Goal: Transaction & Acquisition: Purchase product/service

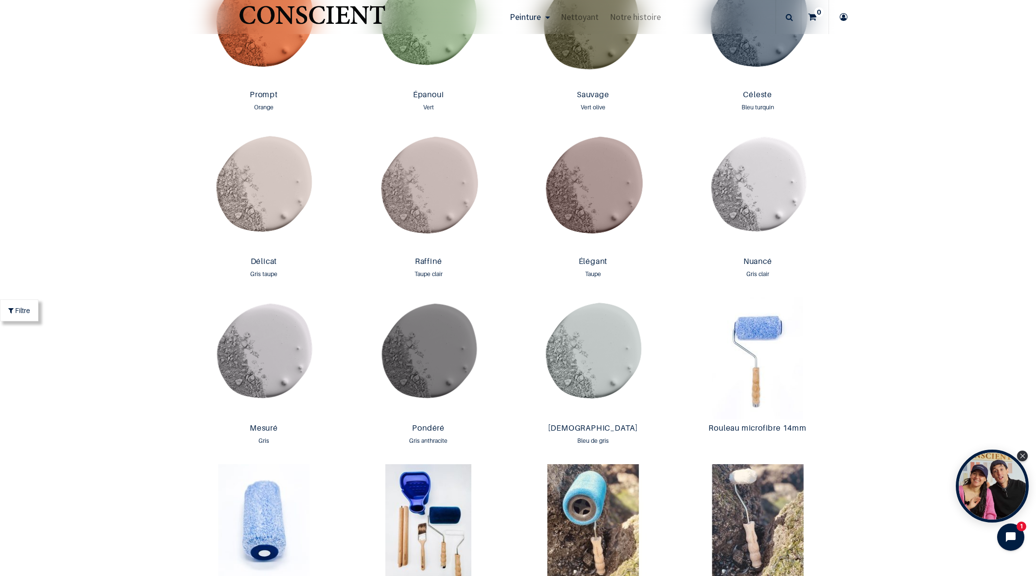
scroll to position [1587, 0]
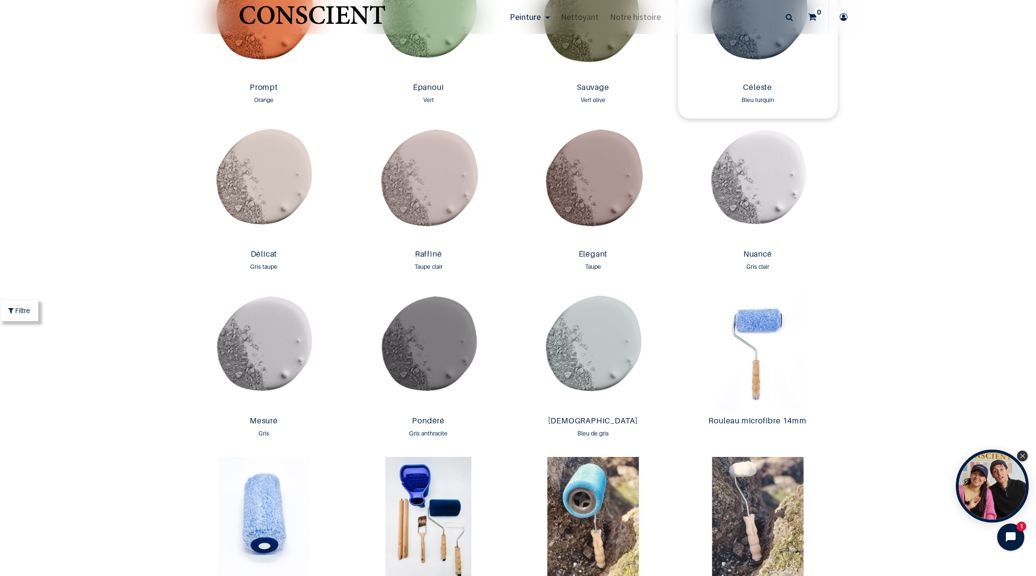
click at [763, 47] on img at bounding box center [758, 18] width 160 height 122
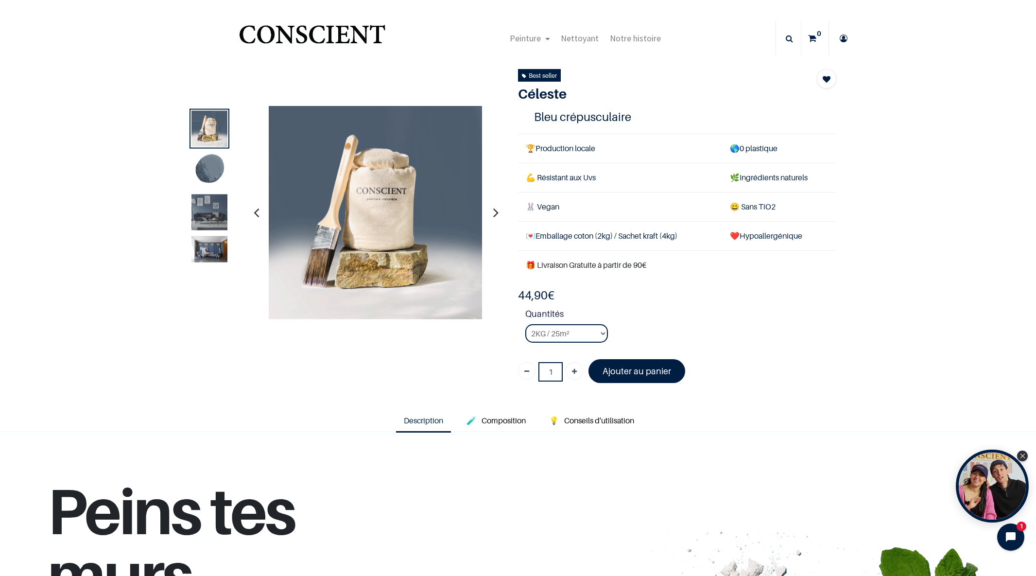
click at [213, 249] on img at bounding box center [209, 249] width 36 height 26
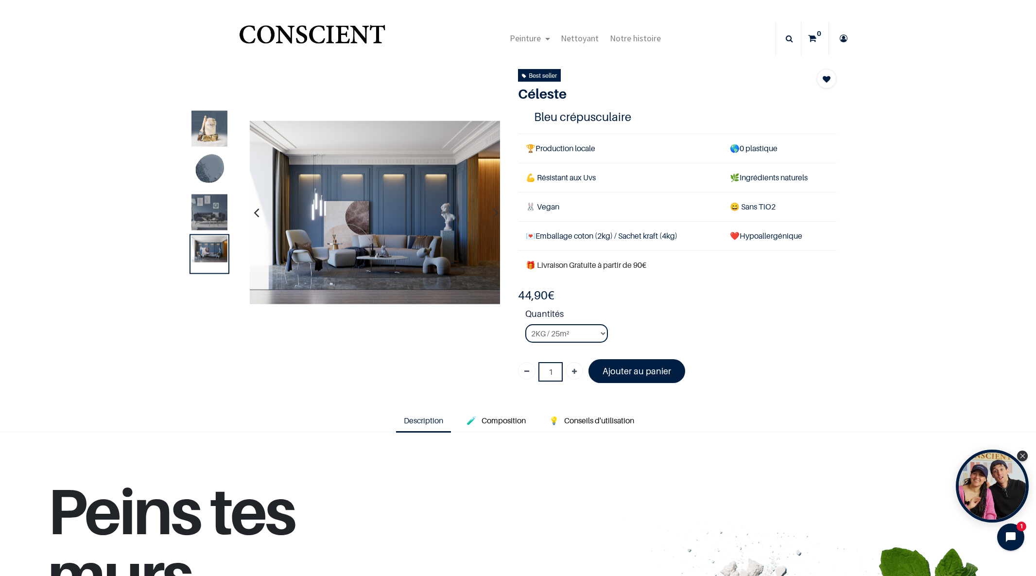
click at [210, 206] on img at bounding box center [209, 212] width 36 height 36
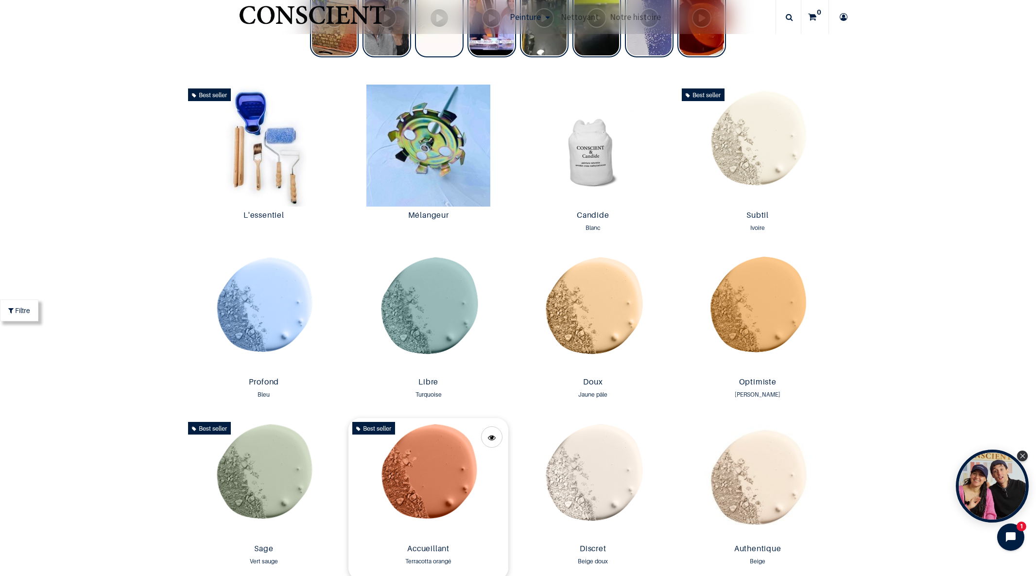
scroll to position [626, 0]
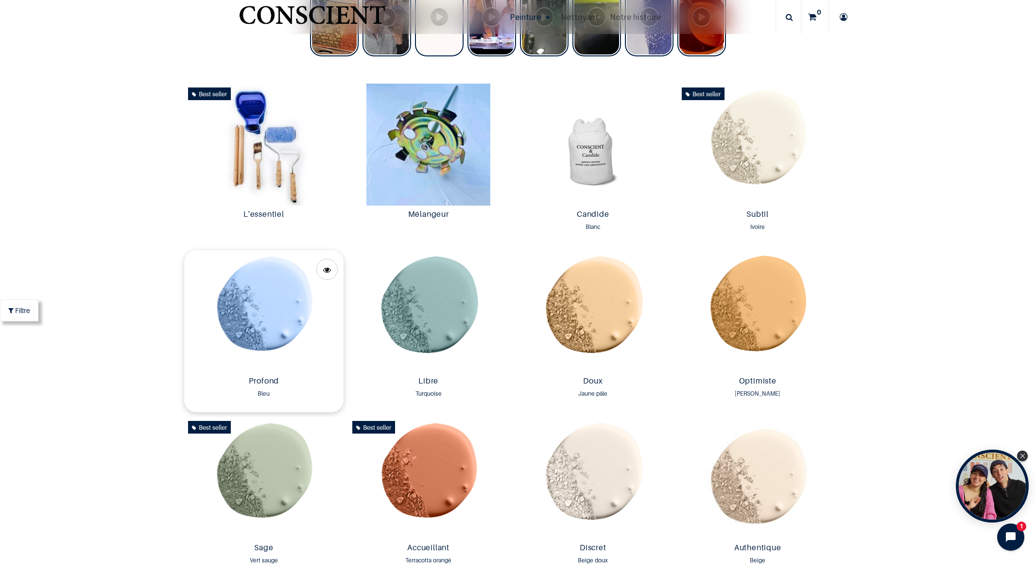
click at [270, 309] on img at bounding box center [264, 311] width 160 height 122
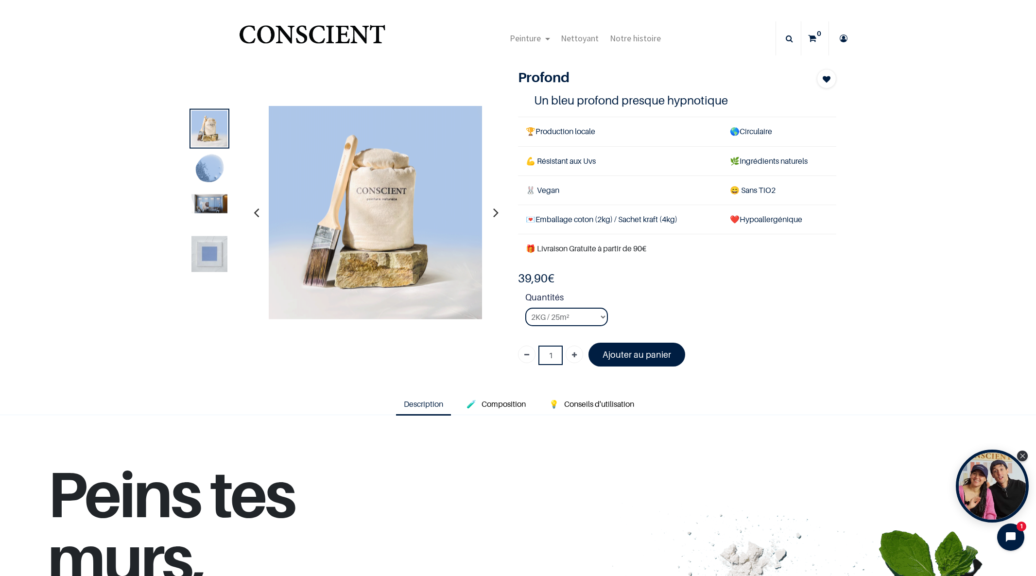
click at [221, 201] on img at bounding box center [209, 203] width 36 height 19
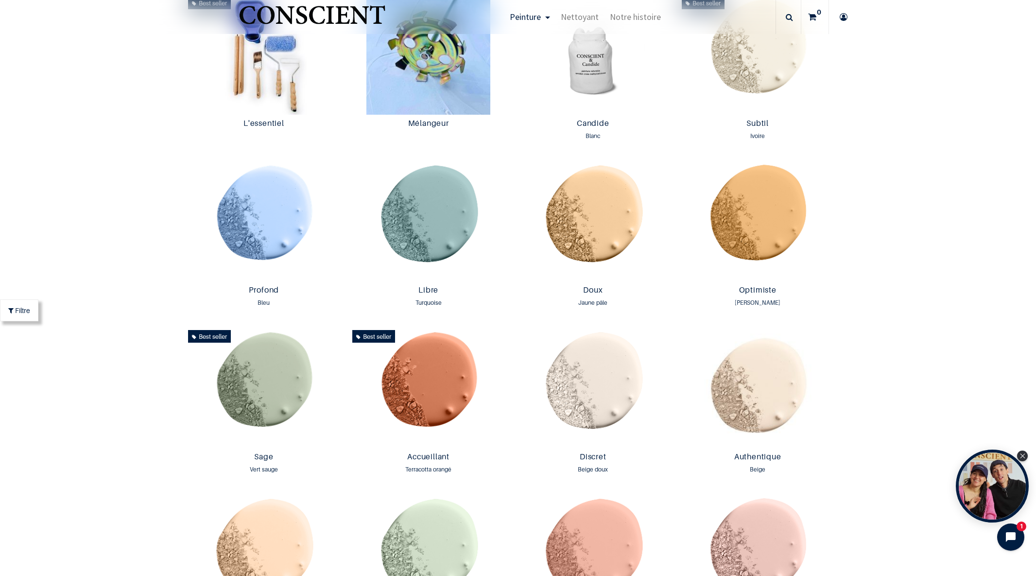
scroll to position [714, 0]
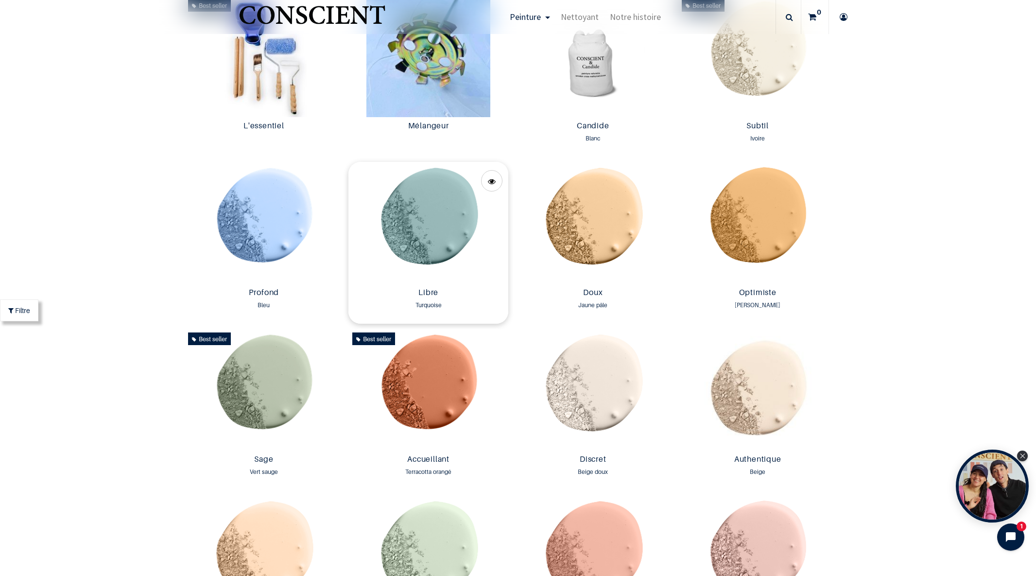
click at [454, 221] on img at bounding box center [428, 223] width 160 height 122
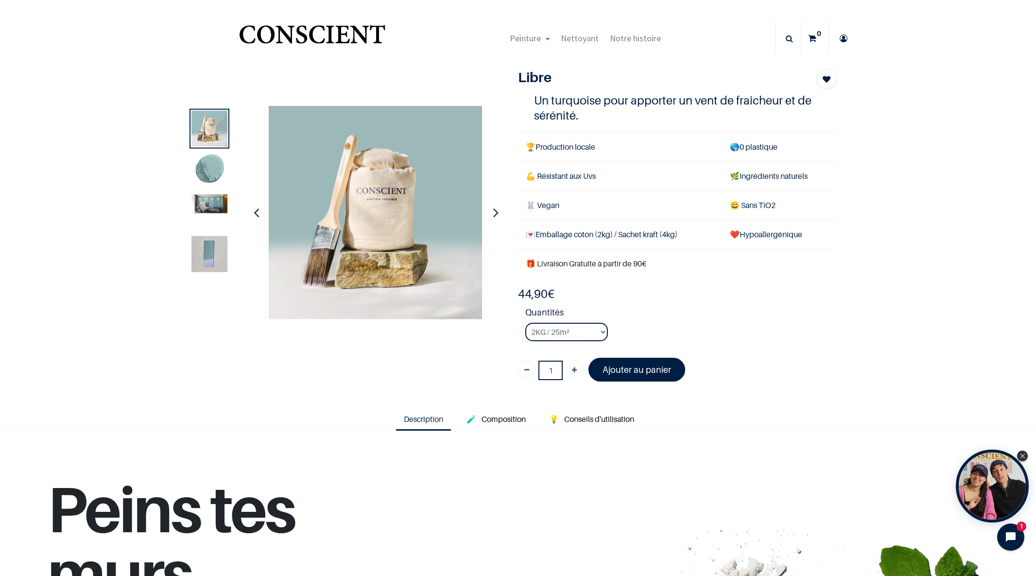
click at [217, 208] on img at bounding box center [209, 203] width 36 height 19
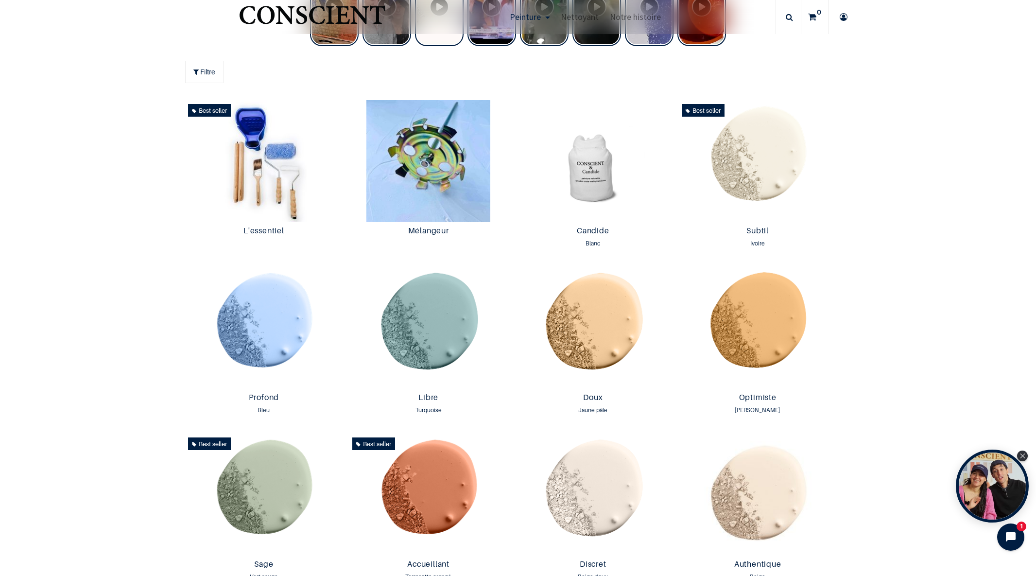
scroll to position [713, 0]
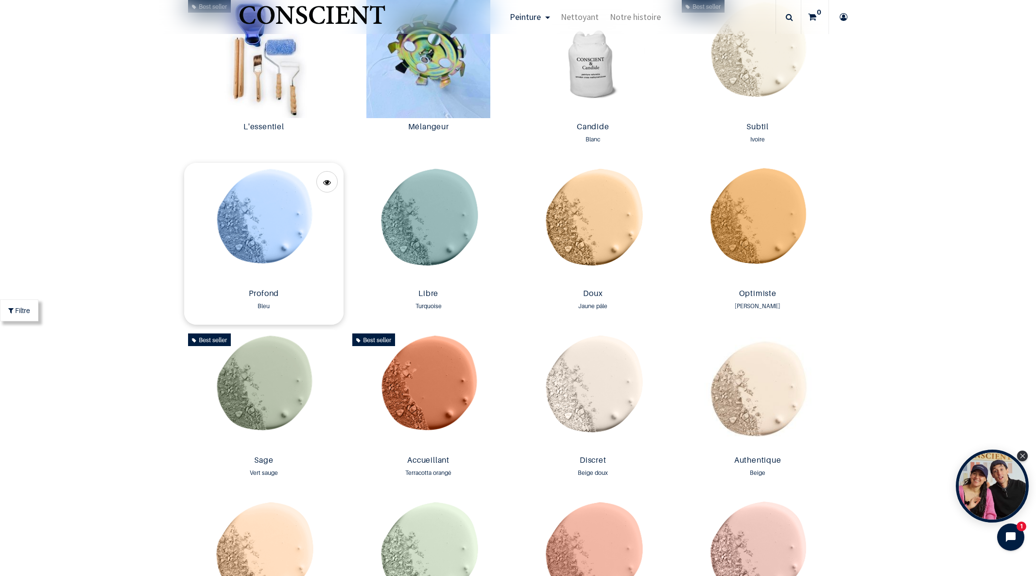
click at [274, 246] on img at bounding box center [264, 224] width 160 height 122
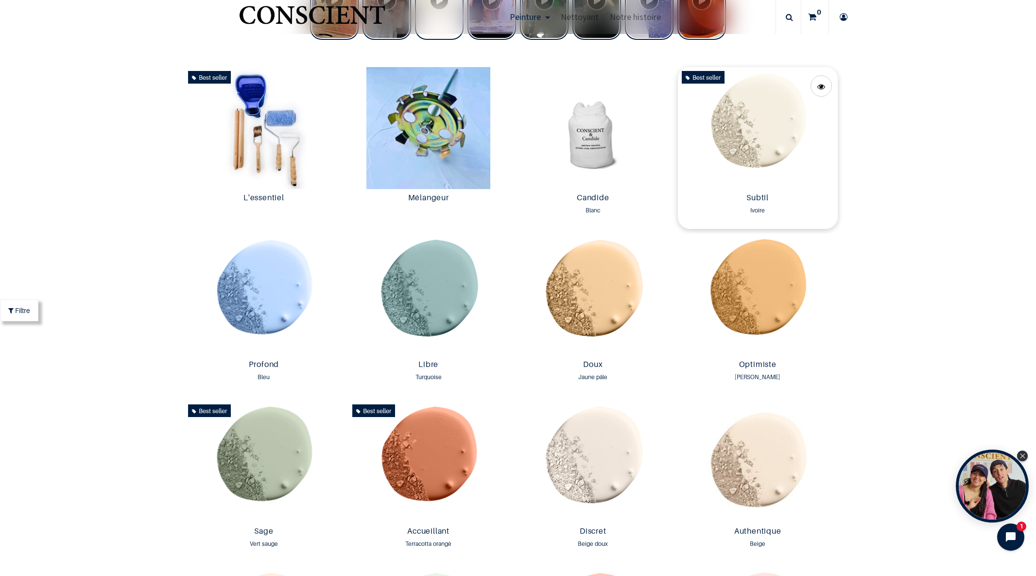
scroll to position [643, 0]
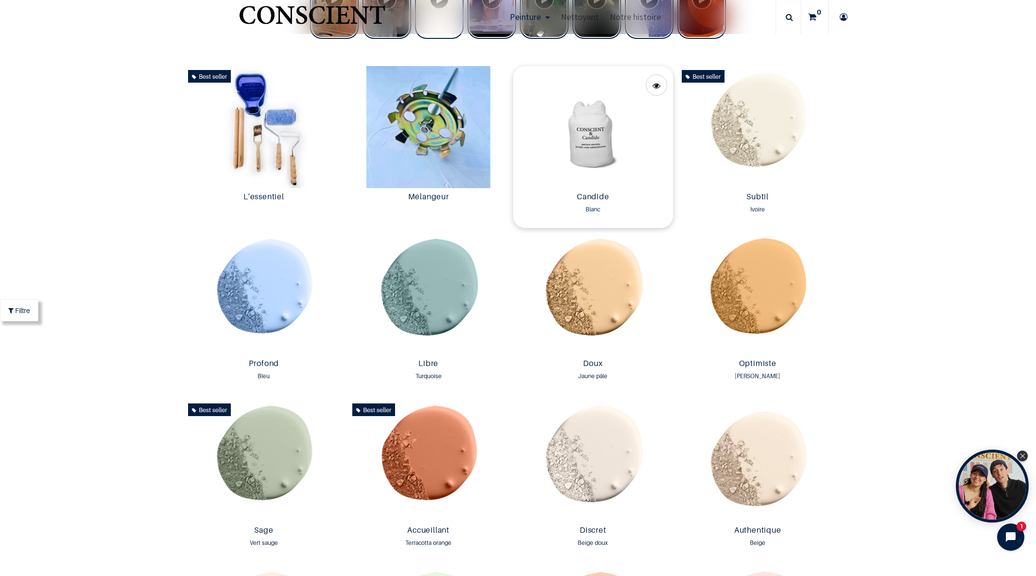
click at [594, 134] on img at bounding box center [593, 127] width 160 height 122
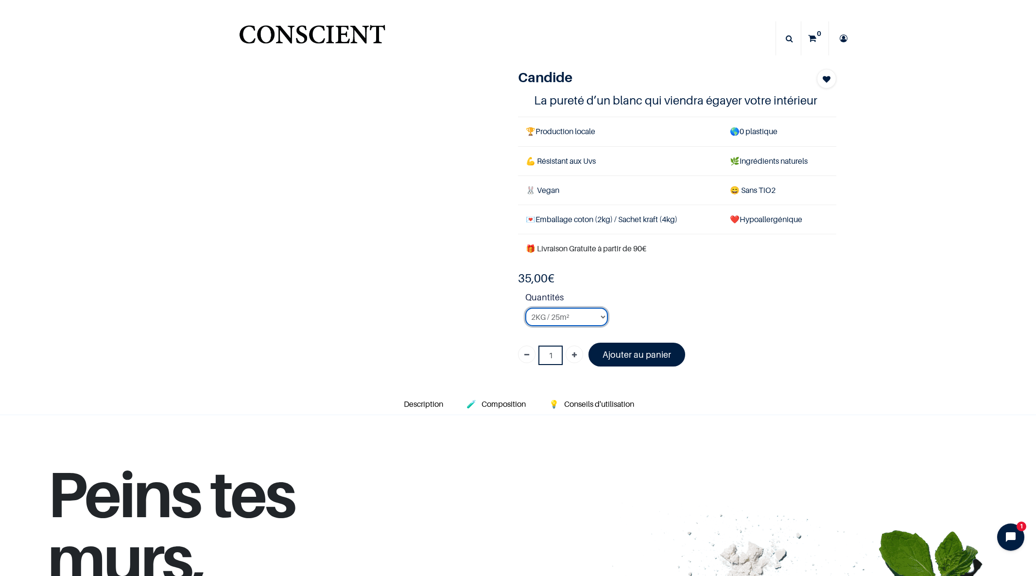
click at [604, 317] on select "2KG / 25m² 4KG / 50m² 8KG / 100m² Testeur" at bounding box center [566, 317] width 83 height 18
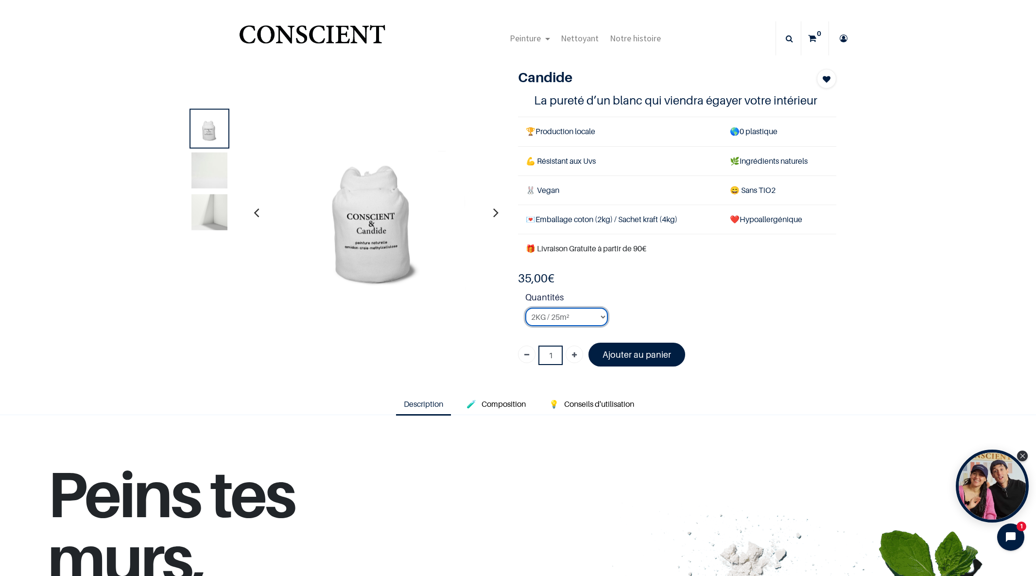
select select "2"
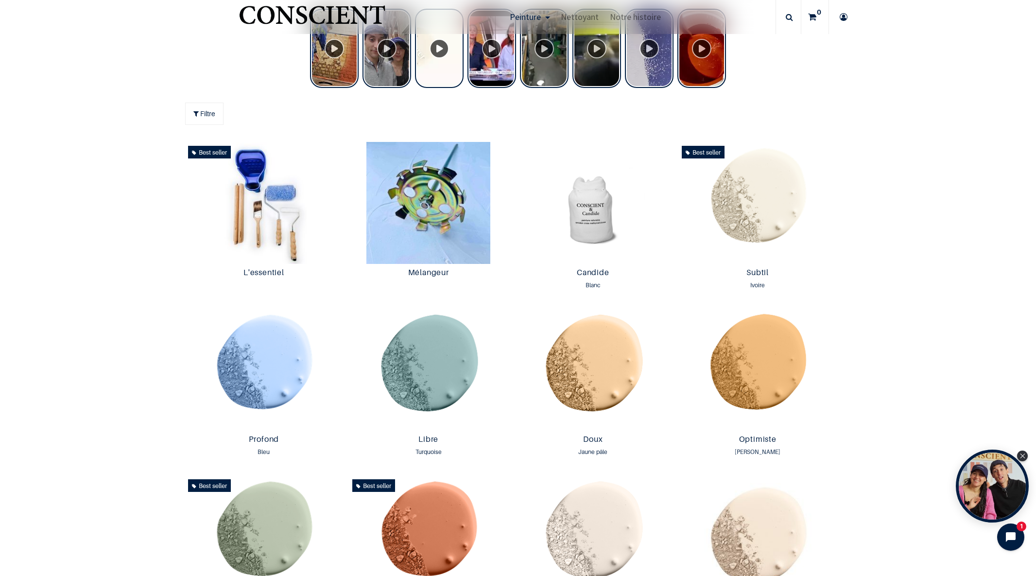
scroll to position [596, 0]
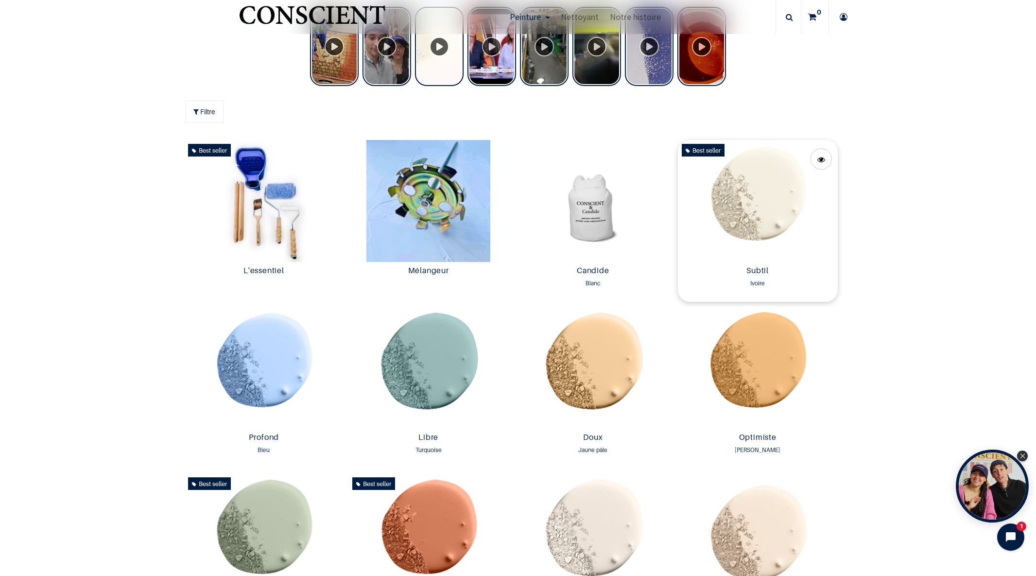
click at [772, 192] on img at bounding box center [758, 201] width 160 height 122
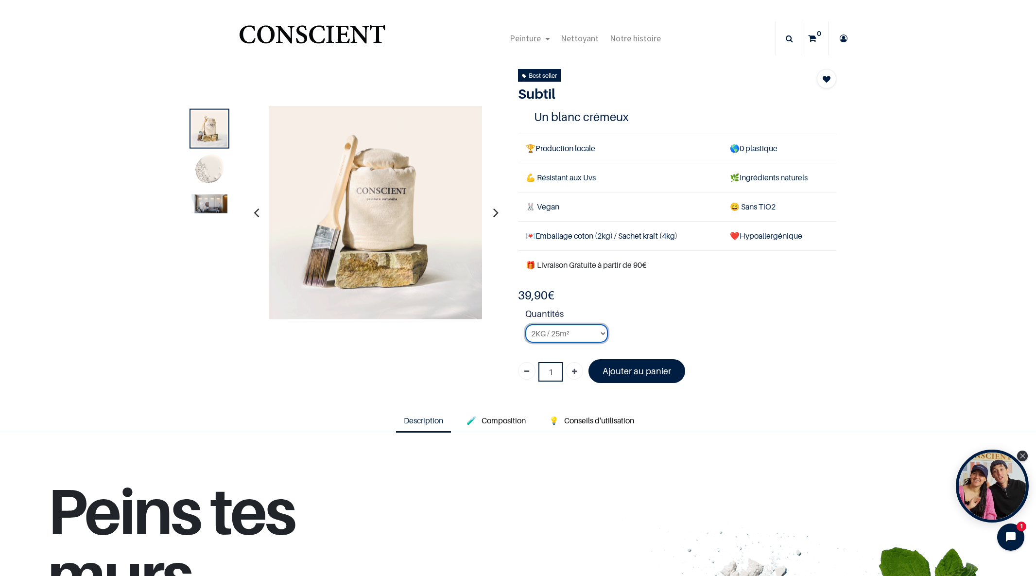
click at [602, 331] on select "2KG / 25m² 4KG / 50m² 8KG / 100m² Testeur" at bounding box center [566, 333] width 83 height 18
select select "126"
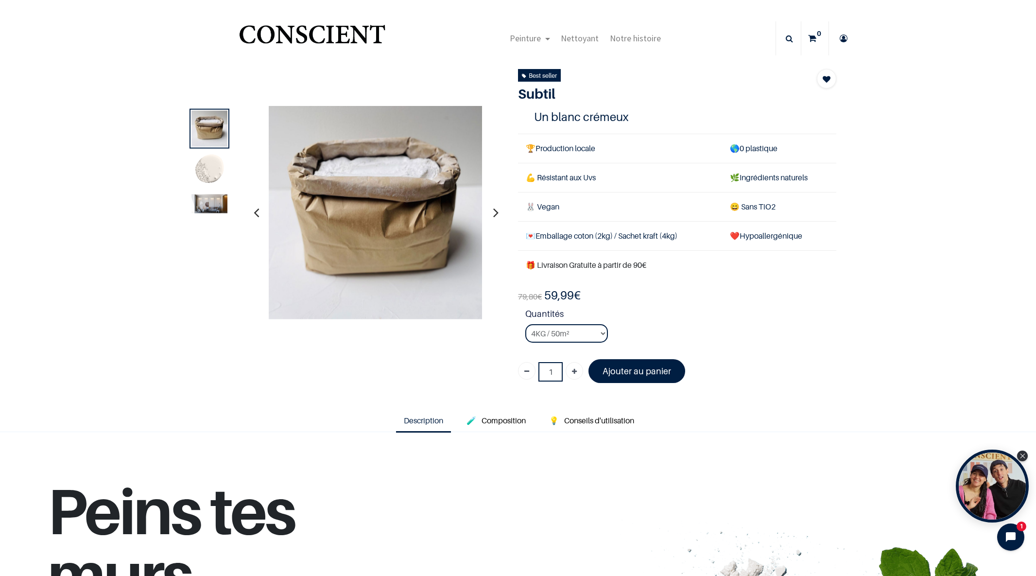
click at [226, 201] on img at bounding box center [209, 203] width 36 height 19
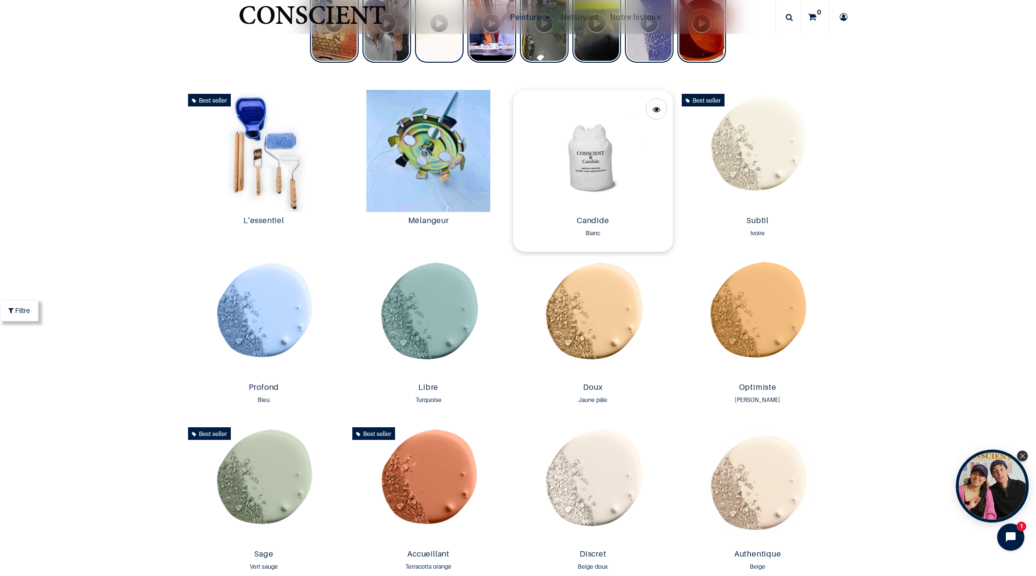
scroll to position [627, 0]
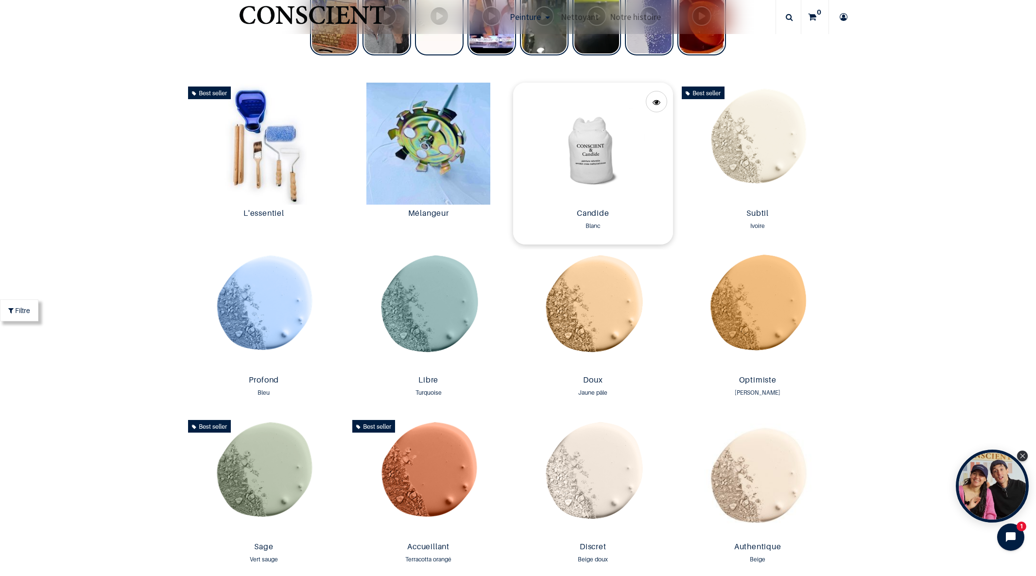
click at [584, 158] on img at bounding box center [593, 144] width 160 height 122
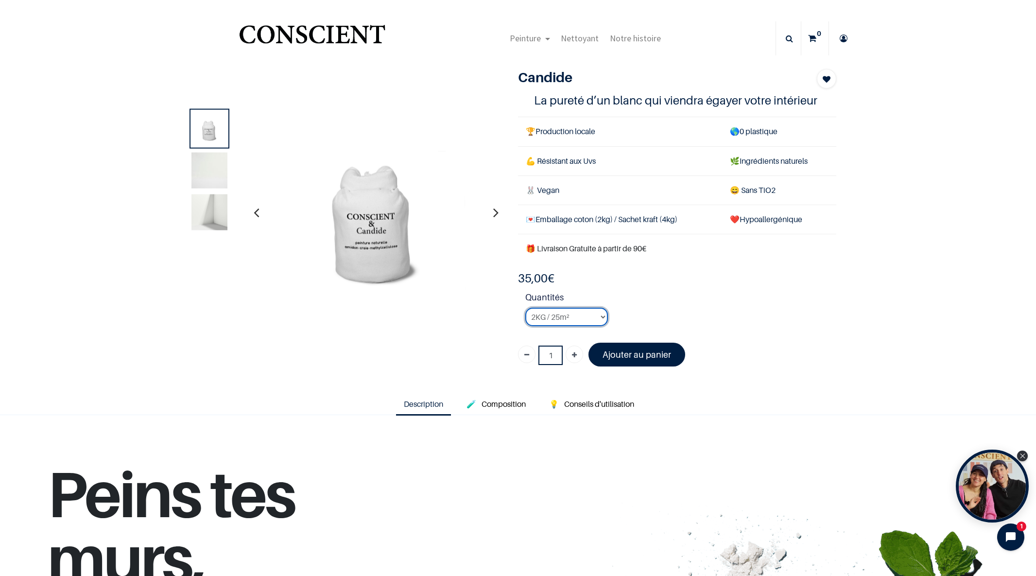
click at [600, 319] on select "2KG / 25m² 4KG / 50m² 8KG / 100m² Testeur" at bounding box center [566, 317] width 83 height 18
select select "2"
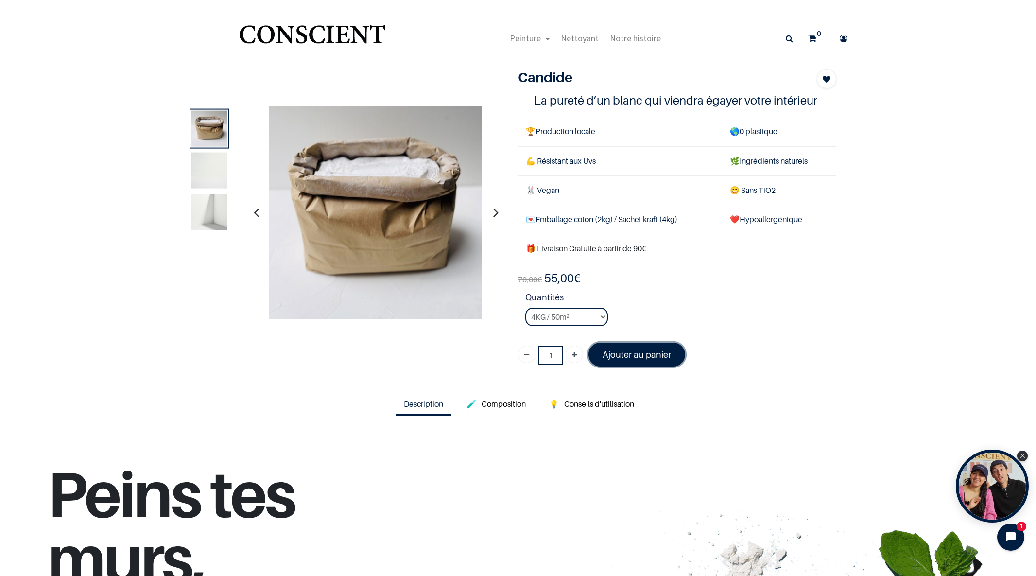
click at [629, 355] on font "Ajouter au panier" at bounding box center [637, 354] width 69 height 10
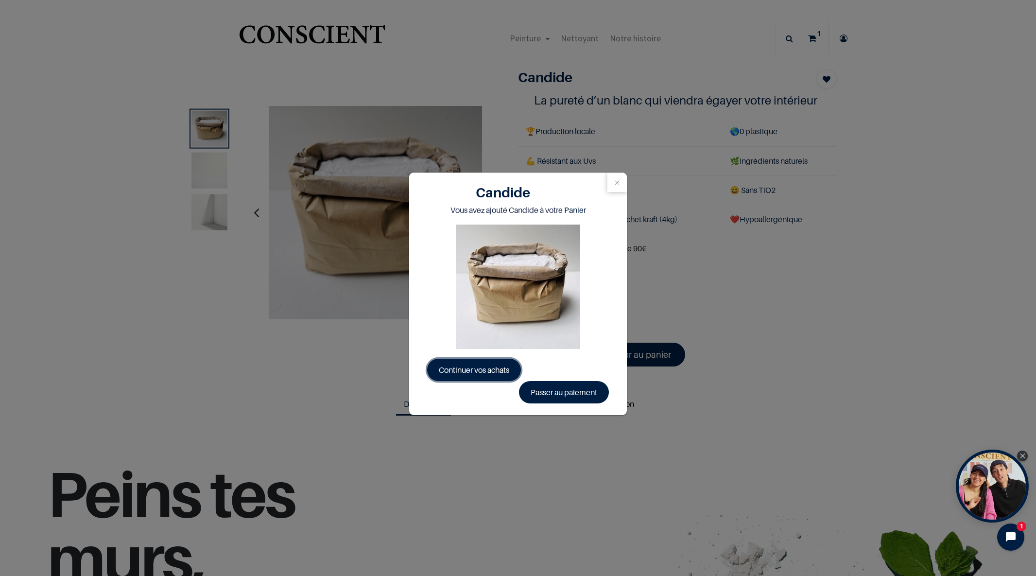
click at [480, 364] on link "Continuer vos achats" at bounding box center [474, 370] width 94 height 22
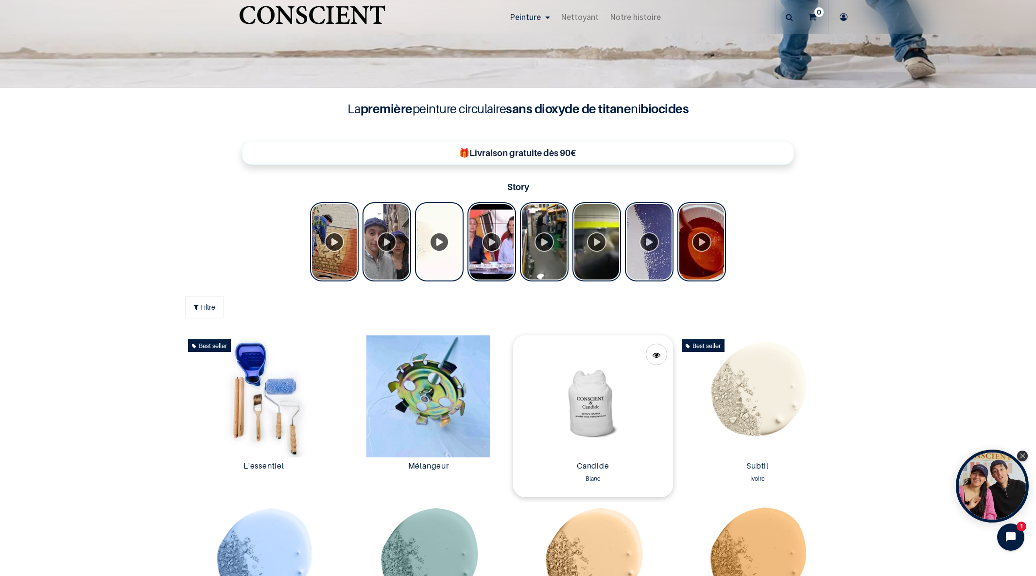
scroll to position [405, 0]
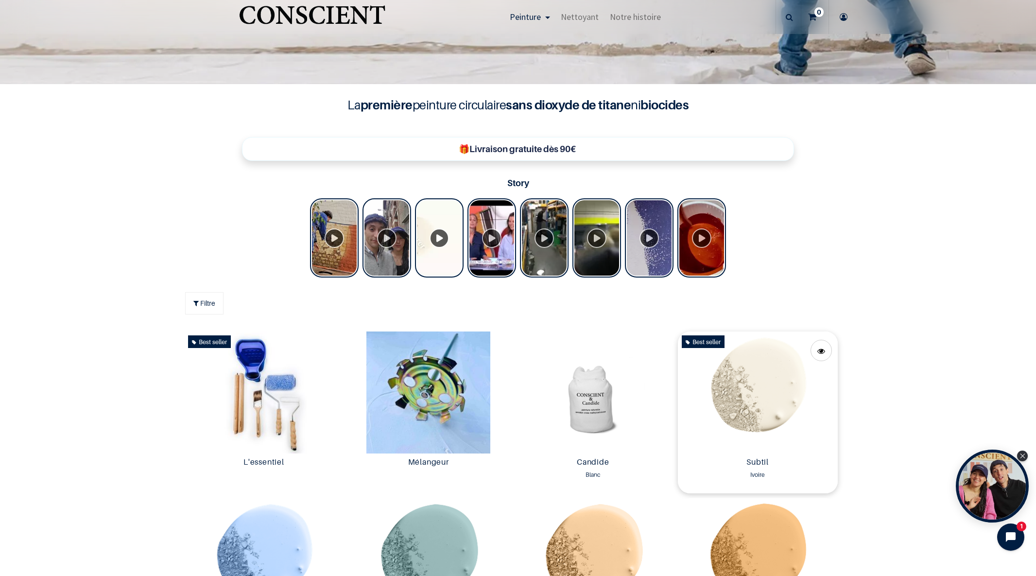
click at [762, 380] on img at bounding box center [758, 392] width 160 height 122
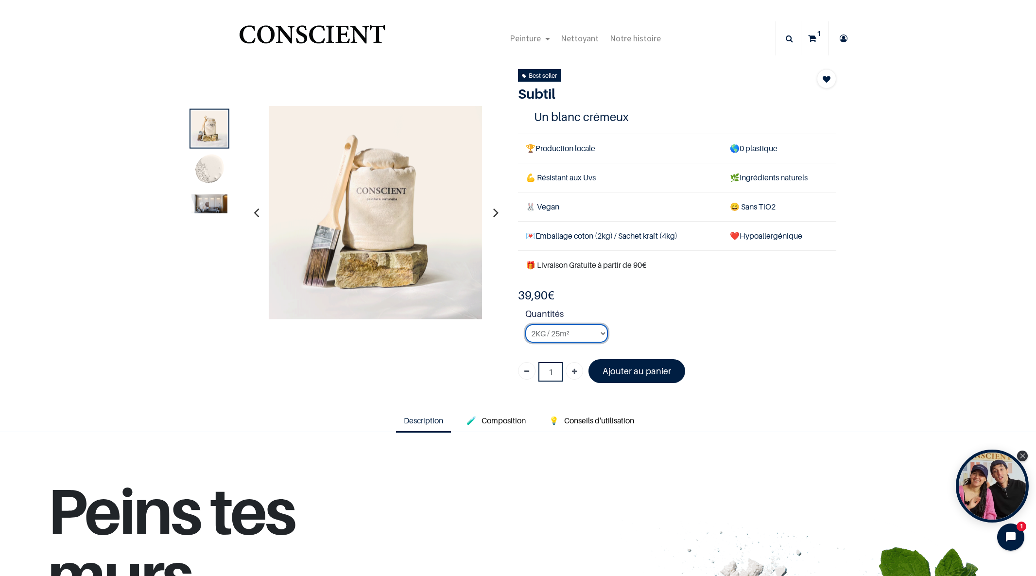
click at [603, 332] on select "2KG / 25m² 4KG / 50m² 8KG / 100m² Testeur" at bounding box center [566, 333] width 83 height 18
select select "126"
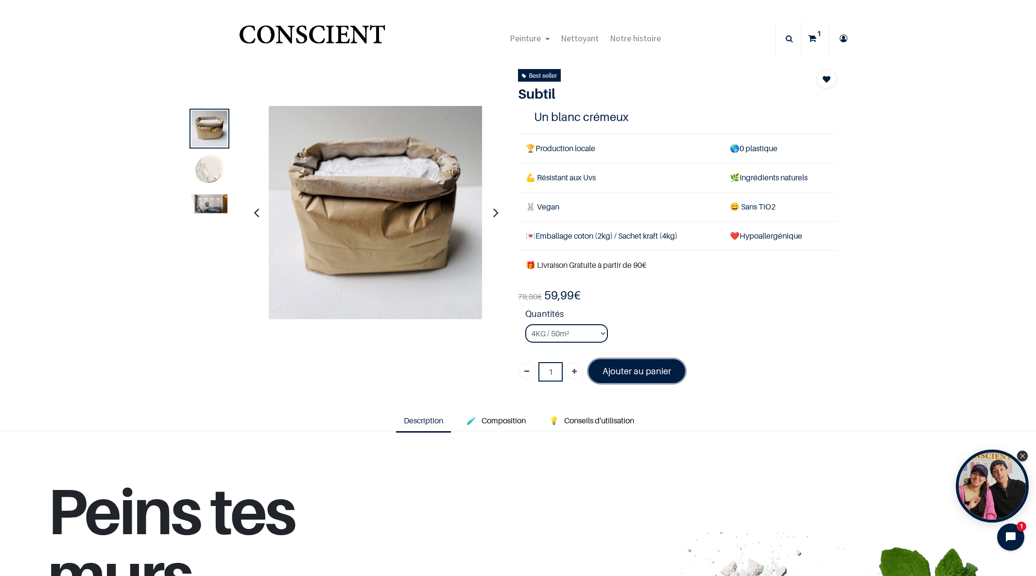
click at [637, 370] on font "Ajouter au panier" at bounding box center [637, 371] width 69 height 10
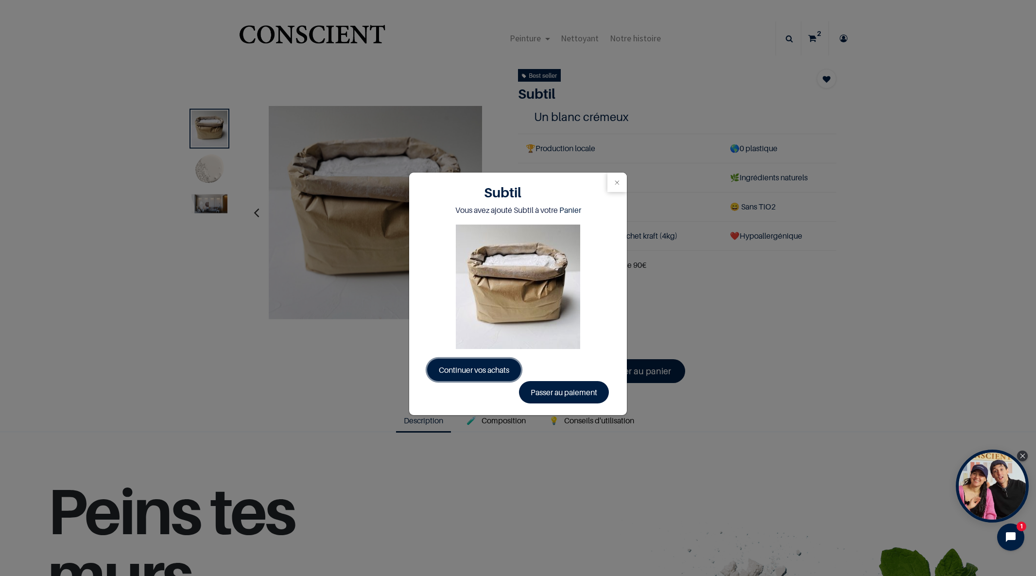
click at [501, 372] on span "Continuer vos achats" at bounding box center [474, 370] width 70 height 10
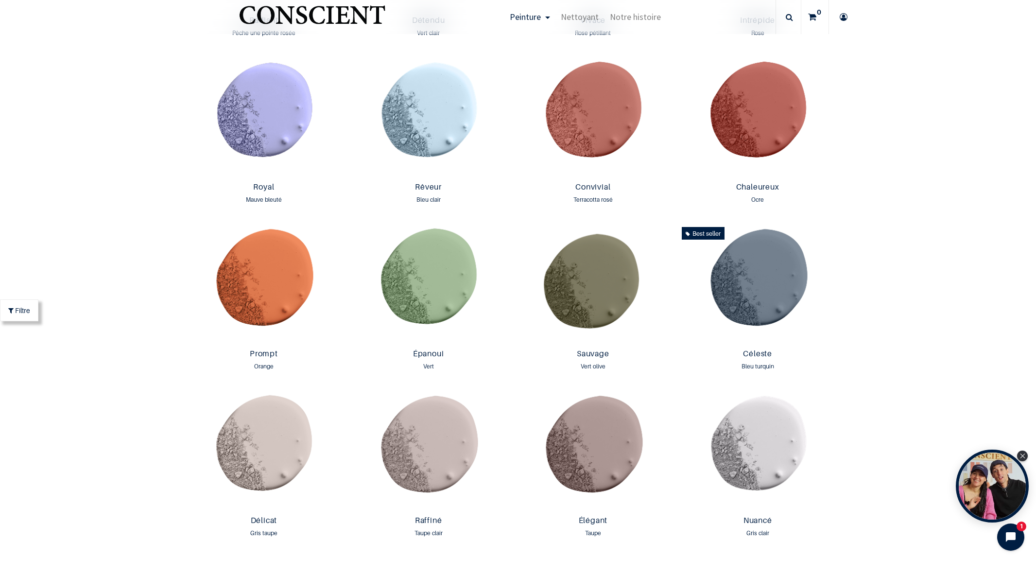
scroll to position [1330, 0]
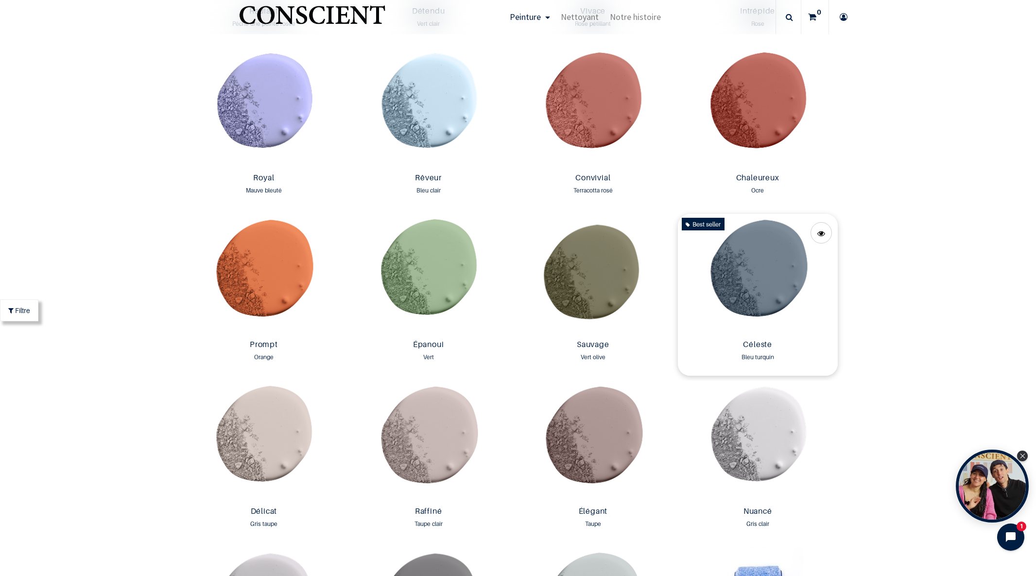
click at [747, 266] on img at bounding box center [758, 275] width 160 height 122
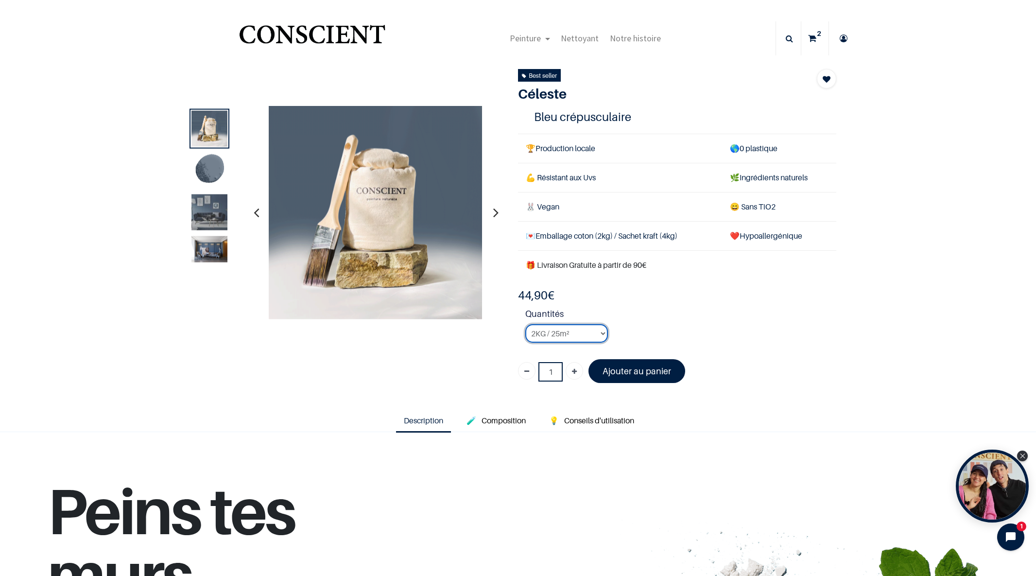
click at [601, 334] on select "2KG / 25m² 4KG / 50m² 8KG / 100m² Testeur" at bounding box center [566, 333] width 83 height 18
select select "118"
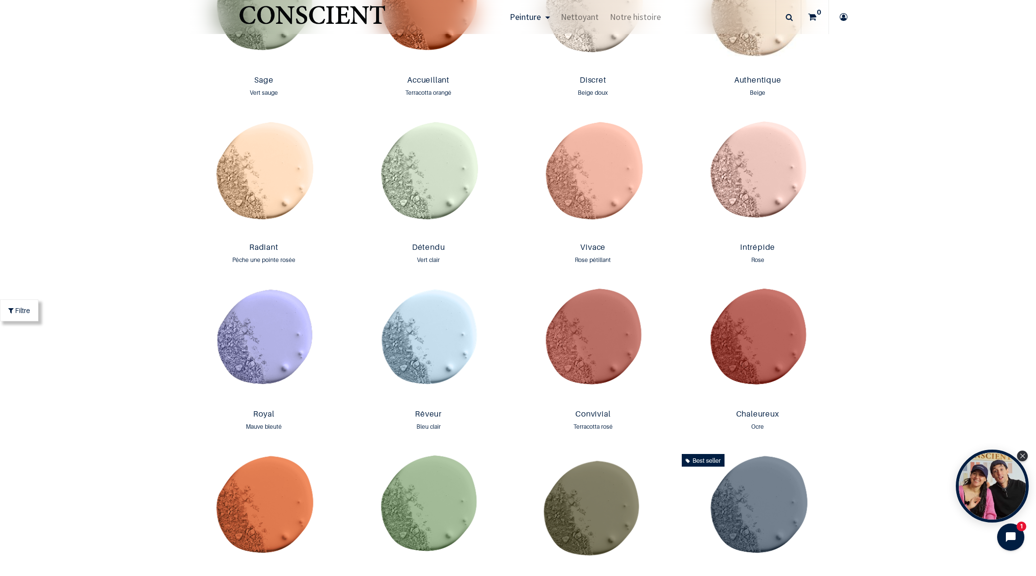
scroll to position [1119, 0]
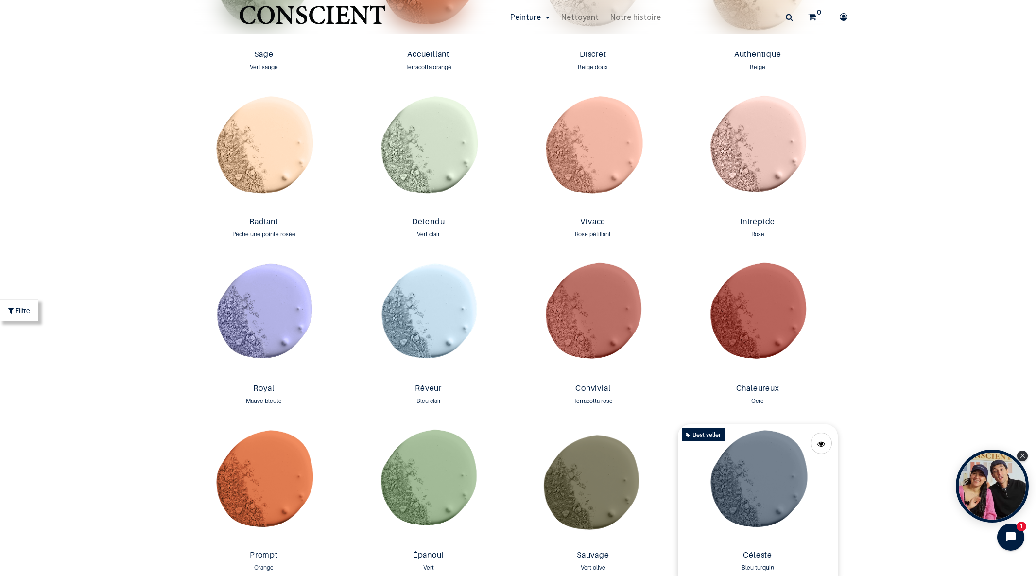
click at [779, 475] on img at bounding box center [758, 485] width 160 height 122
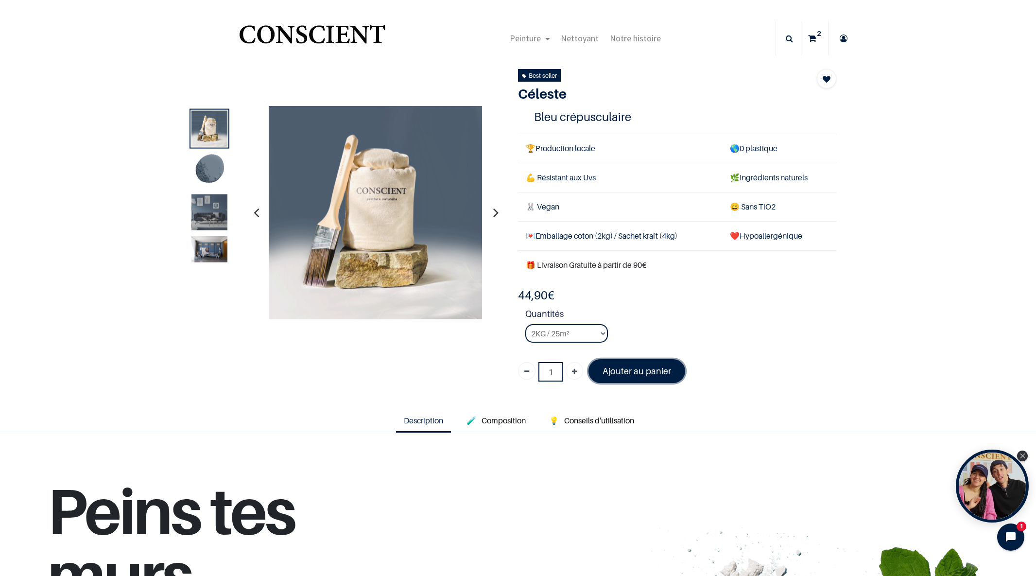
click at [633, 374] on font "Ajouter au panier" at bounding box center [637, 371] width 69 height 10
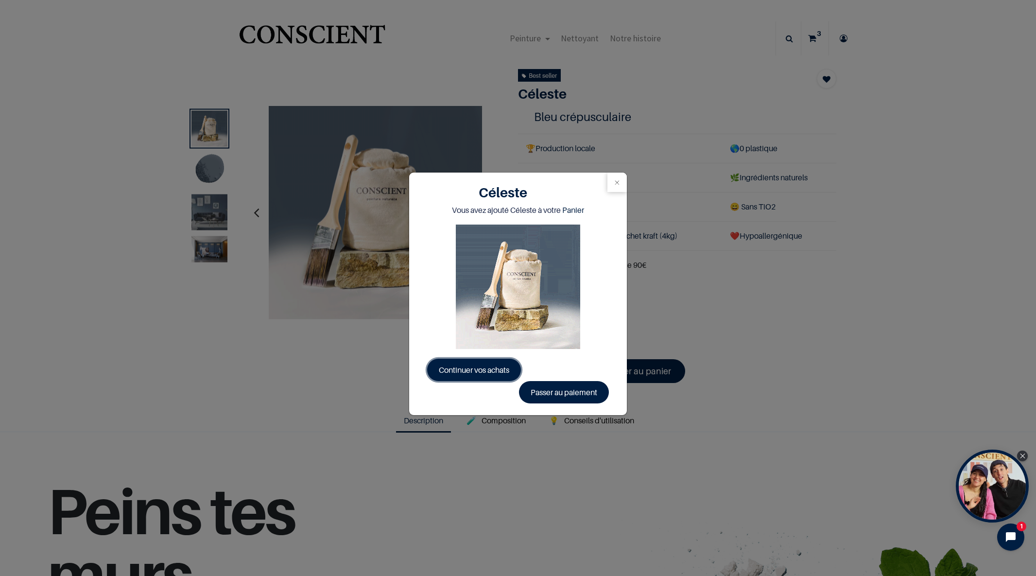
click at [473, 371] on span "Continuer vos achats" at bounding box center [474, 370] width 70 height 10
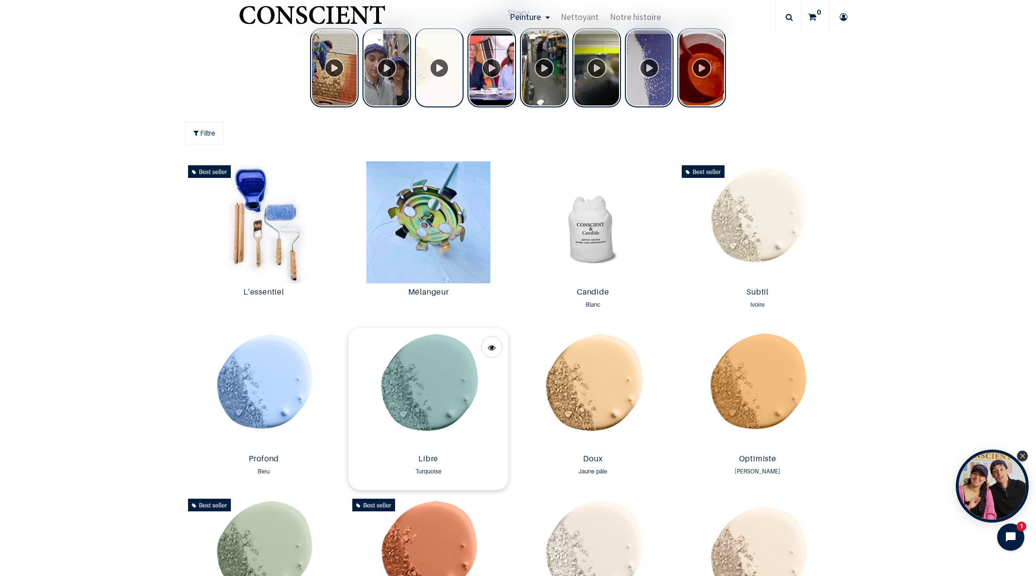
scroll to position [595, 0]
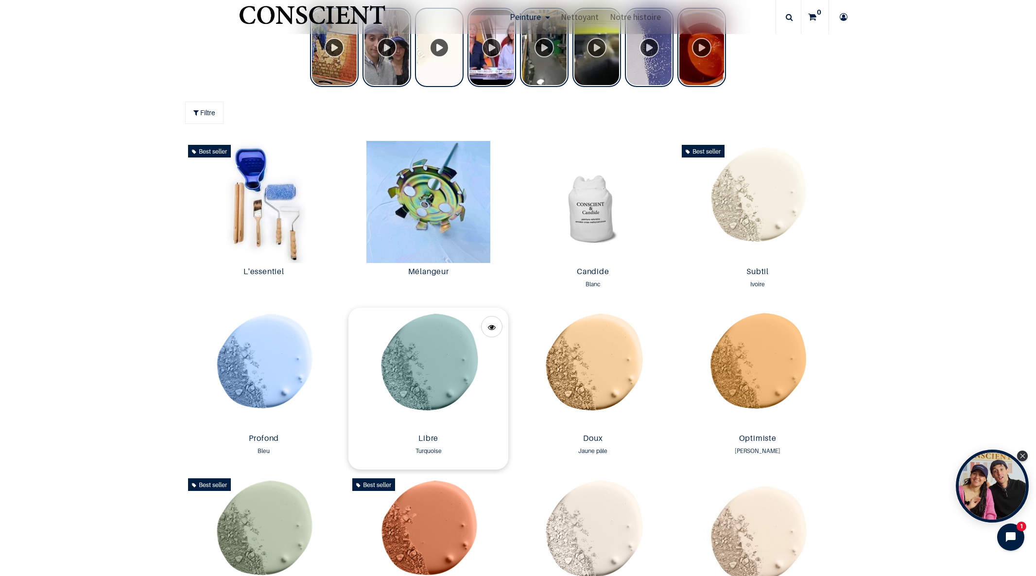
click at [428, 343] on img at bounding box center [428, 369] width 160 height 122
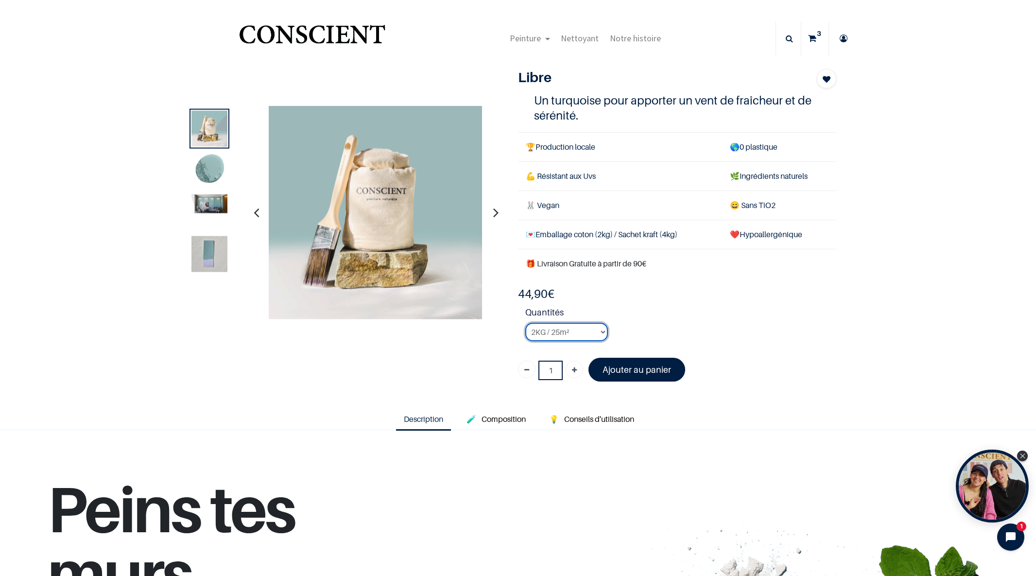
click at [604, 330] on select "2KG / 25m² 4KG / 50m² 8KG / 100m² Testeur" at bounding box center [566, 332] width 83 height 18
select select "14"
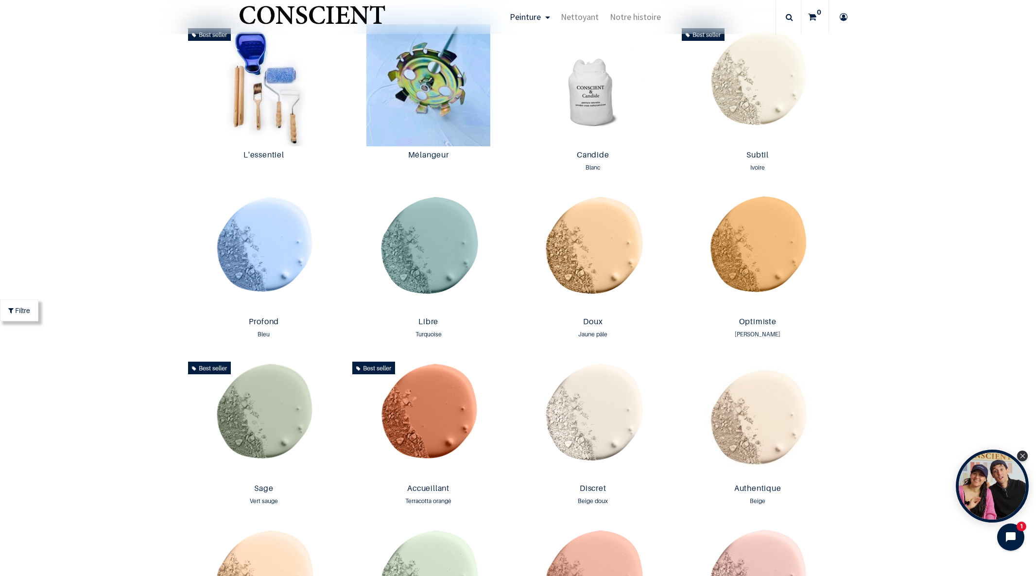
scroll to position [690, 0]
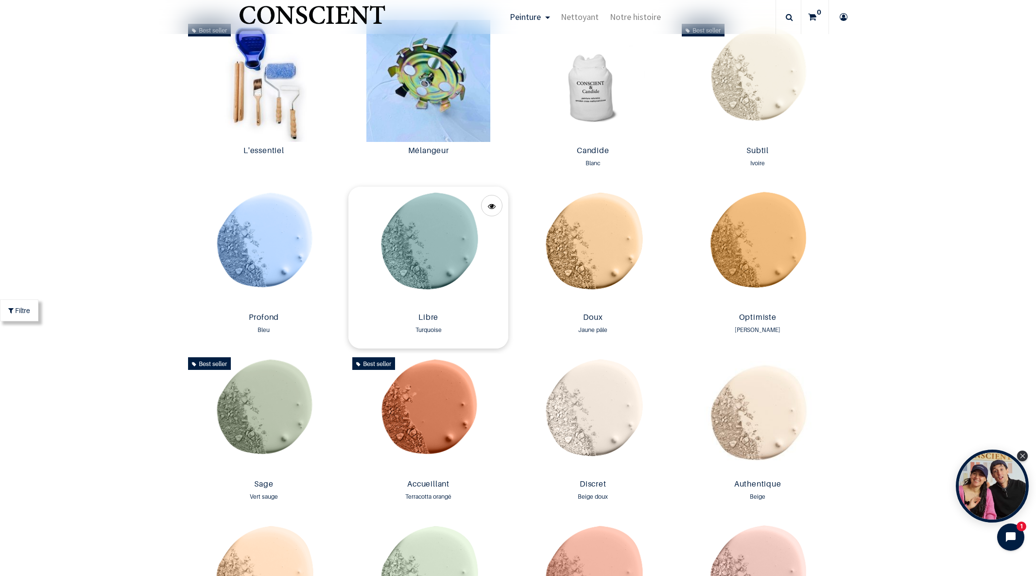
click at [424, 233] on img at bounding box center [428, 248] width 160 height 122
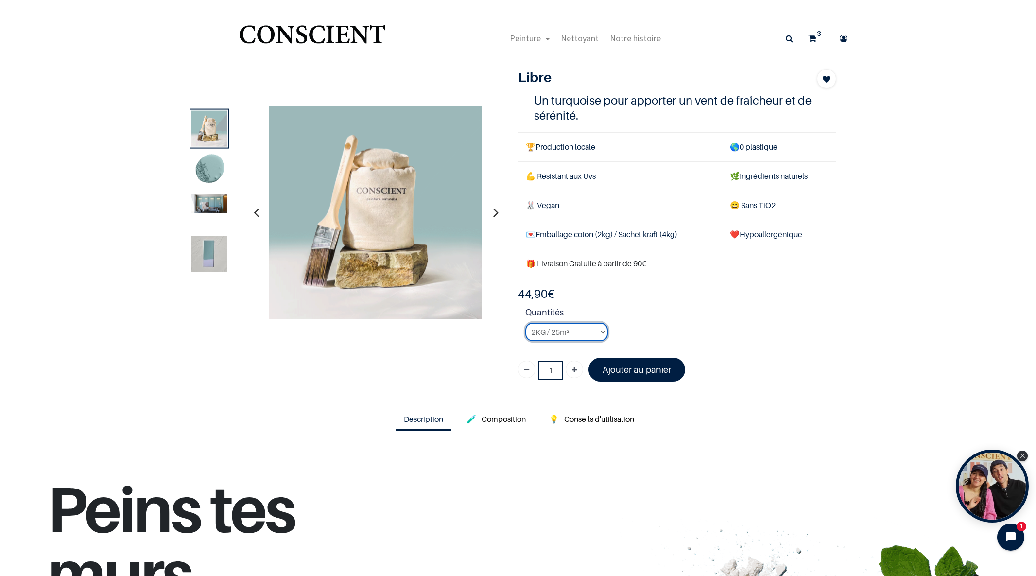
click at [602, 330] on select "2KG / 25m² 4KG / 50m² 8KG / 100m² Testeur" at bounding box center [566, 332] width 83 height 18
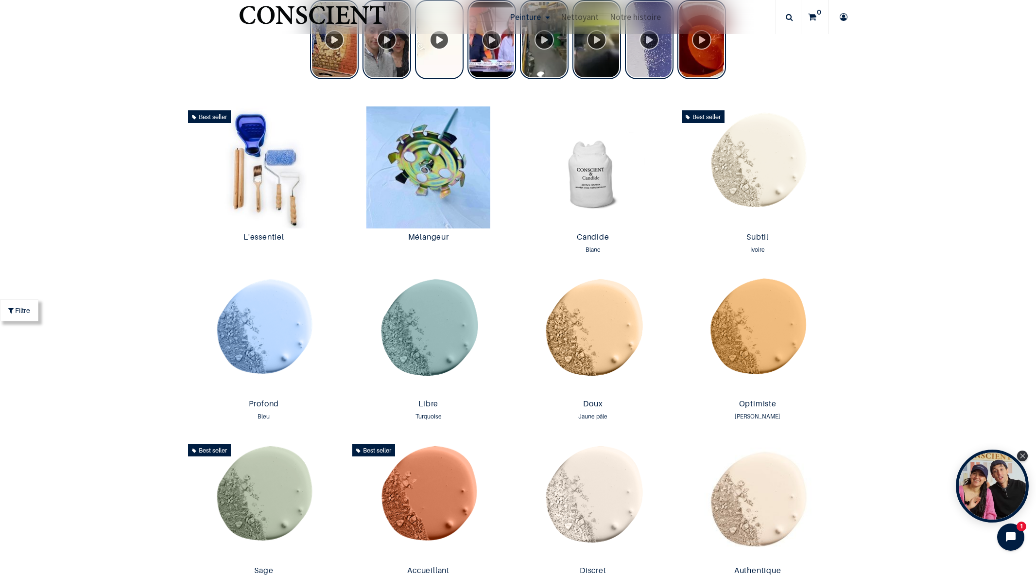
scroll to position [604, 0]
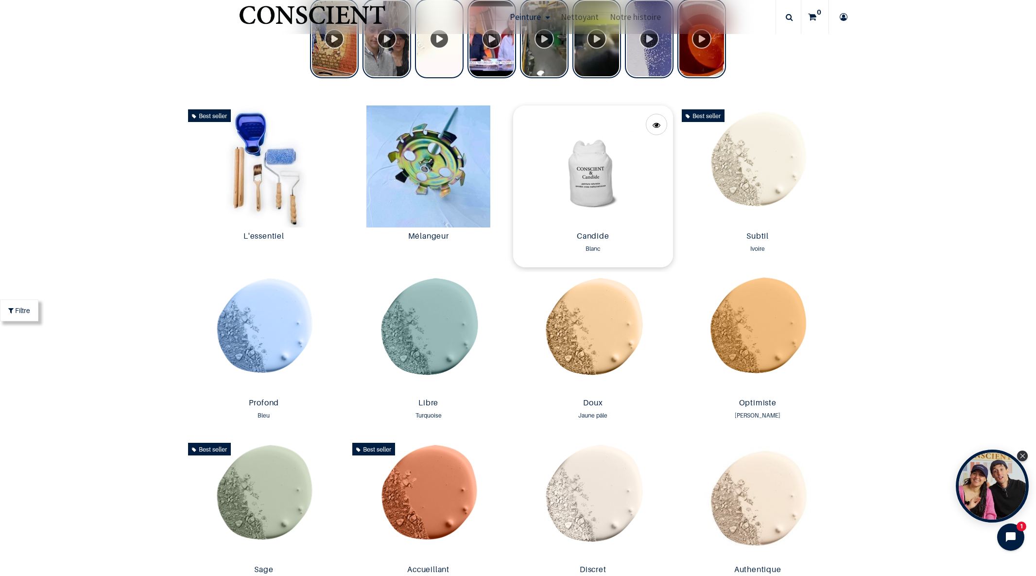
click at [601, 181] on img at bounding box center [593, 166] width 160 height 122
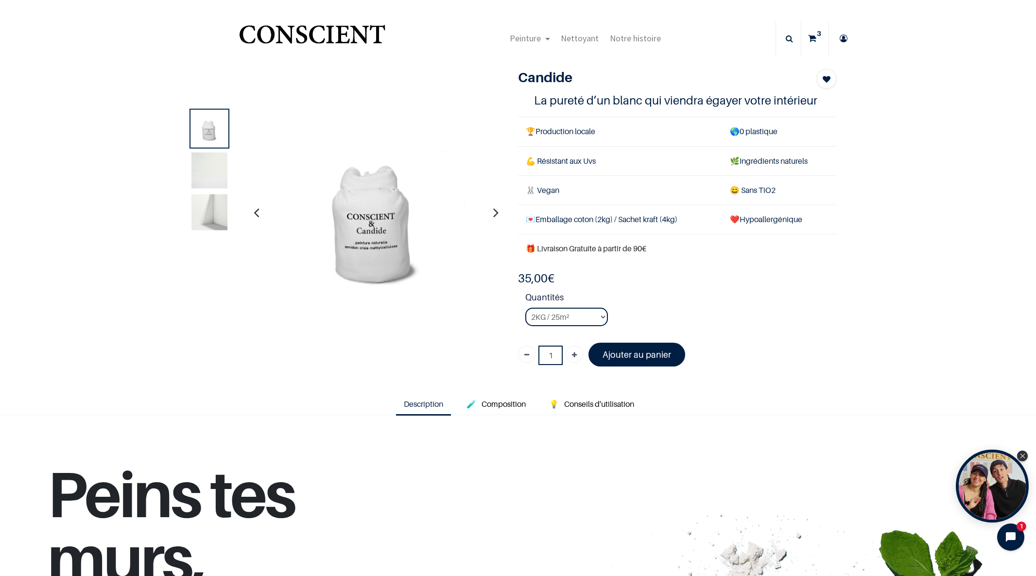
click at [814, 35] on sup "3" at bounding box center [818, 34] width 9 height 10
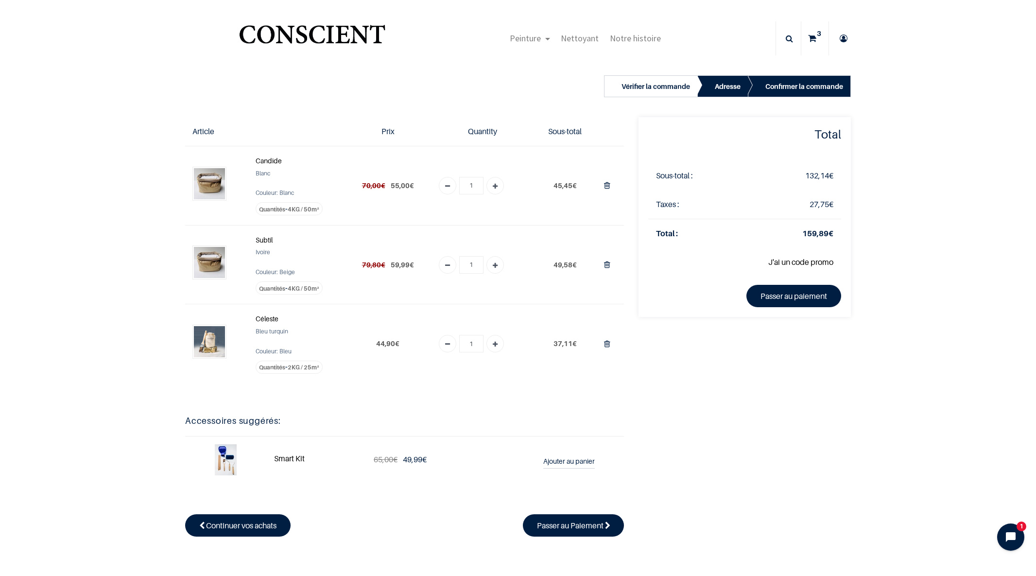
click at [816, 33] on sup "3" at bounding box center [818, 34] width 9 height 10
click at [277, 38] on img "Logo of Conscient" at bounding box center [312, 38] width 150 height 38
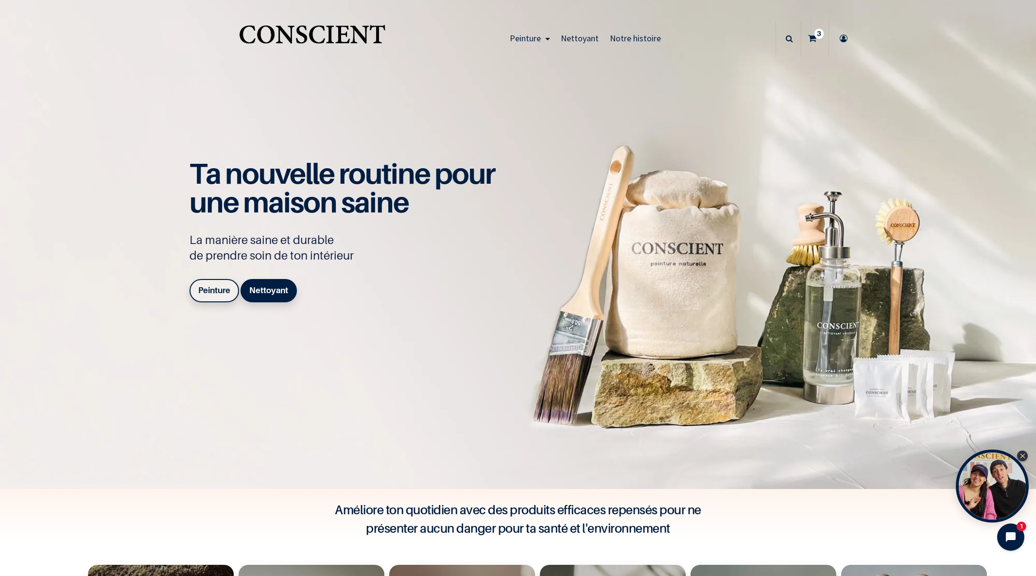
click at [210, 285] on b "Peinture" at bounding box center [214, 290] width 32 height 10
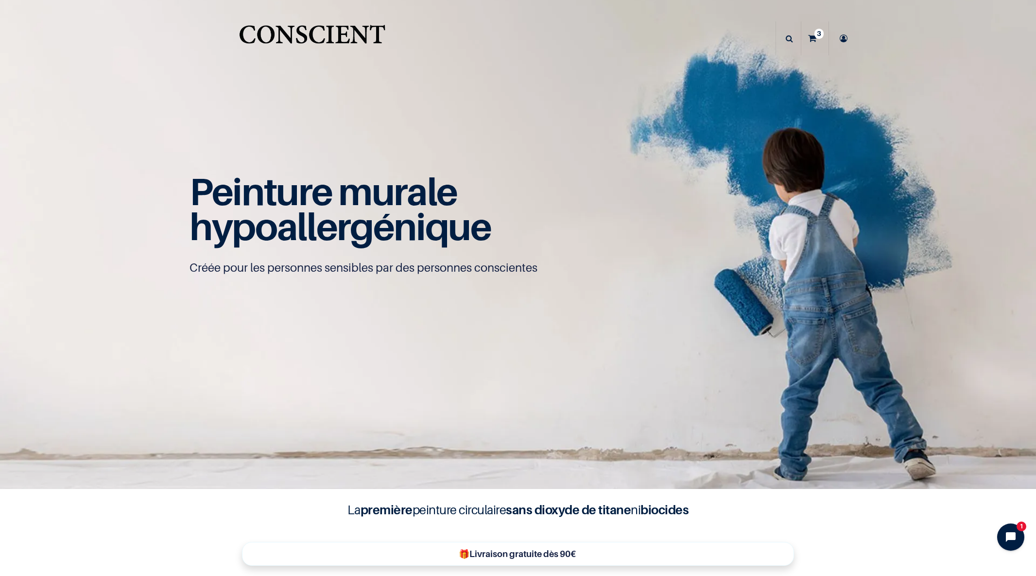
scroll to position [0, 0]
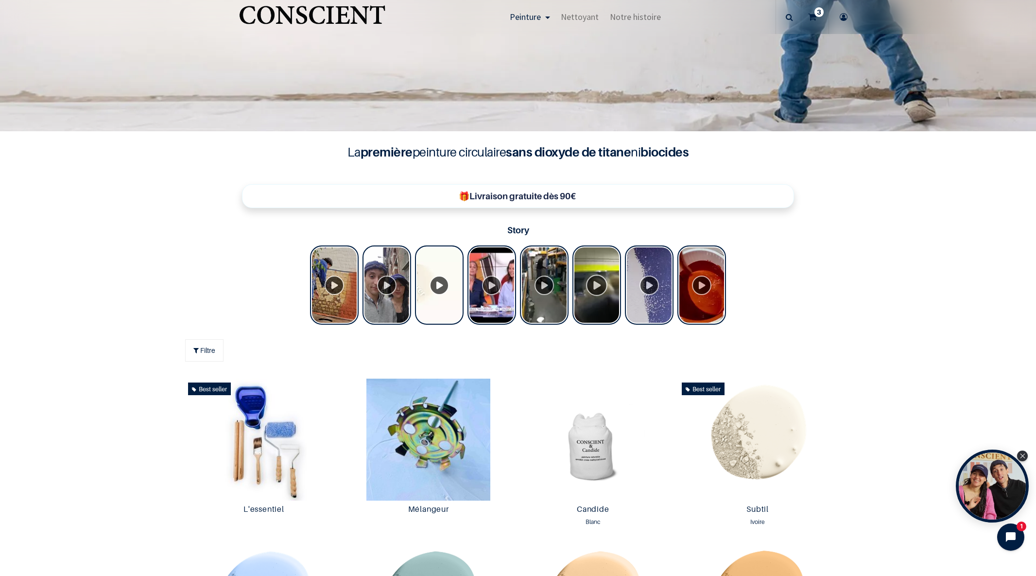
scroll to position [359, 0]
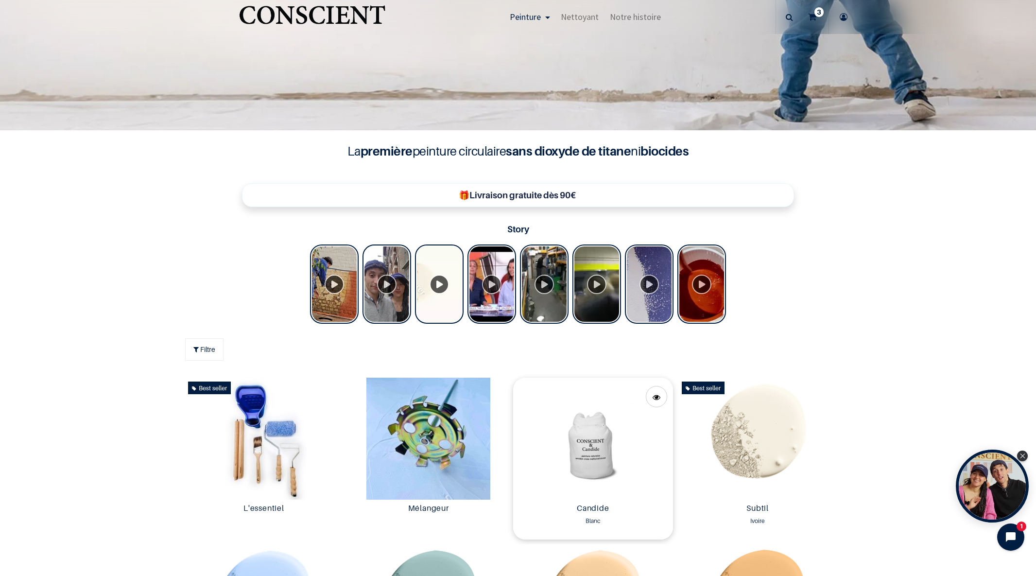
click at [591, 442] on img at bounding box center [593, 439] width 160 height 122
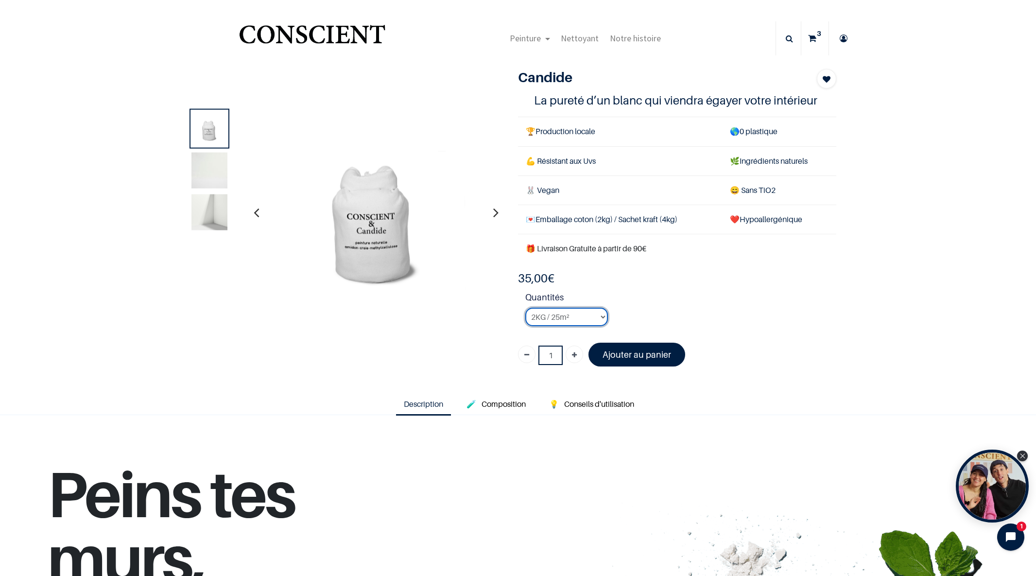
click at [601, 317] on select "2KG / 25m² 4KG / 50m² 8KG / 100m² Testeur" at bounding box center [566, 317] width 83 height 18
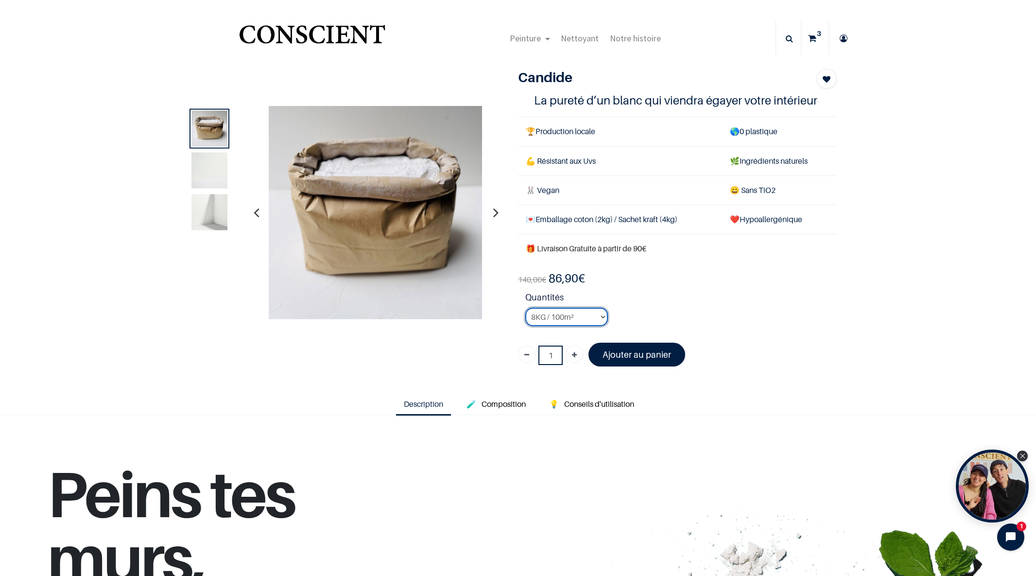
click at [601, 313] on select "2KG / 25m² 4KG / 50m² 8KG / 100m² Testeur" at bounding box center [566, 317] width 83 height 18
click at [604, 316] on select "2KG / 25m² 4KG / 50m² 8KG / 100m² Testeur" at bounding box center [566, 317] width 83 height 18
select select "3"
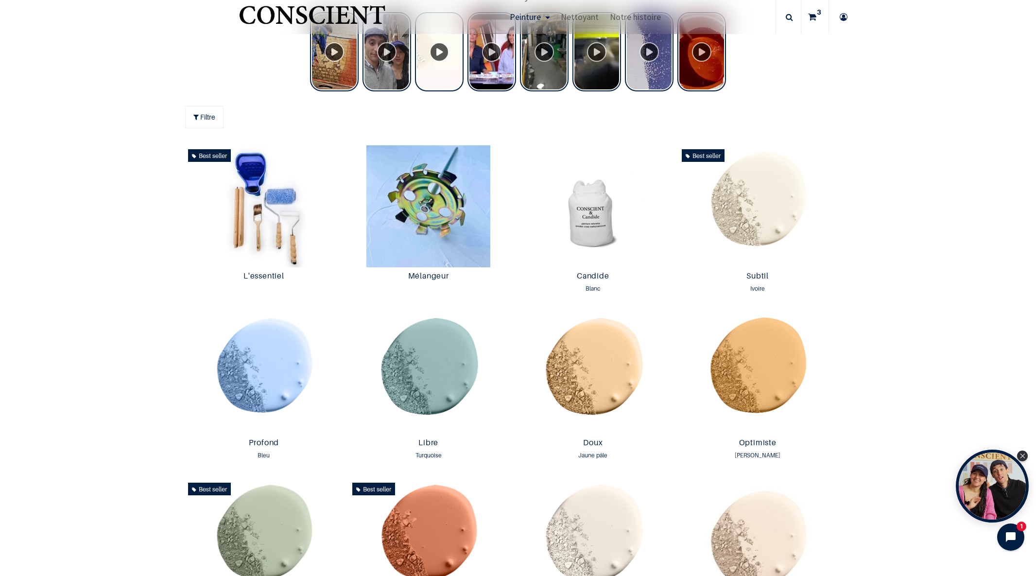
scroll to position [608, 0]
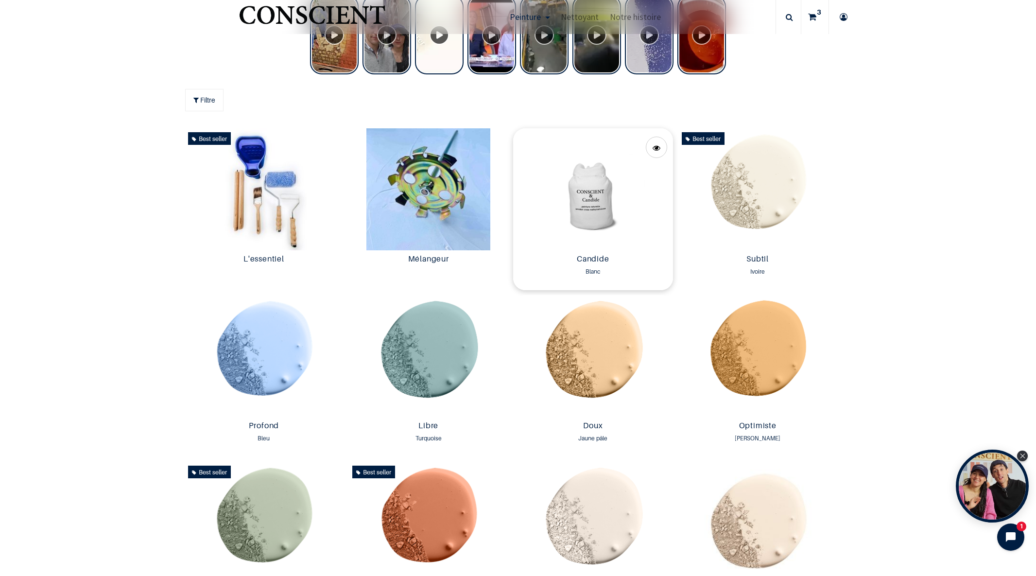
click at [586, 235] on img at bounding box center [593, 189] width 160 height 122
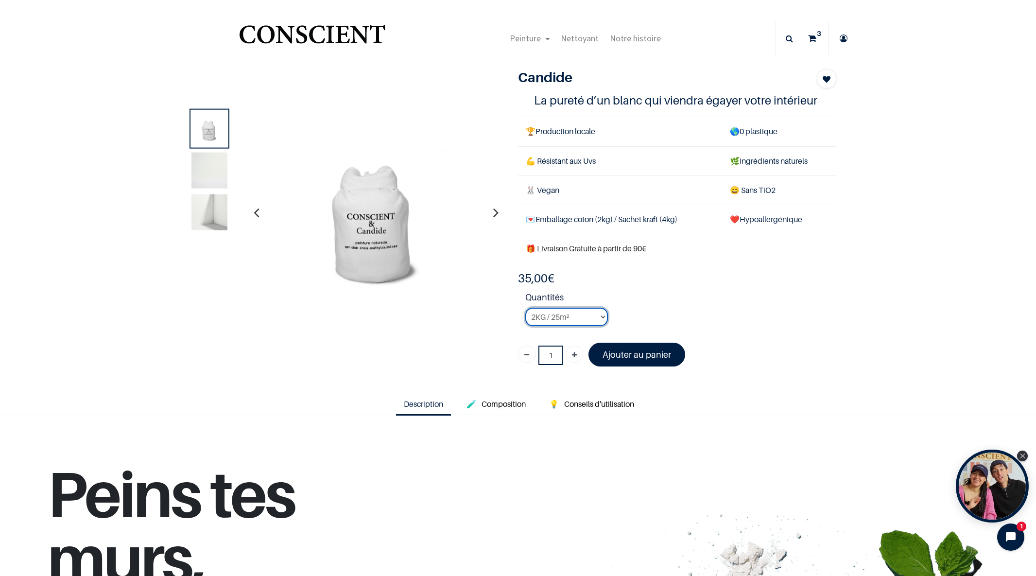
click at [602, 315] on select "2KG / 25m² 4KG / 50m² 8KG / 100m² Testeur" at bounding box center [566, 317] width 83 height 18
select select "2"
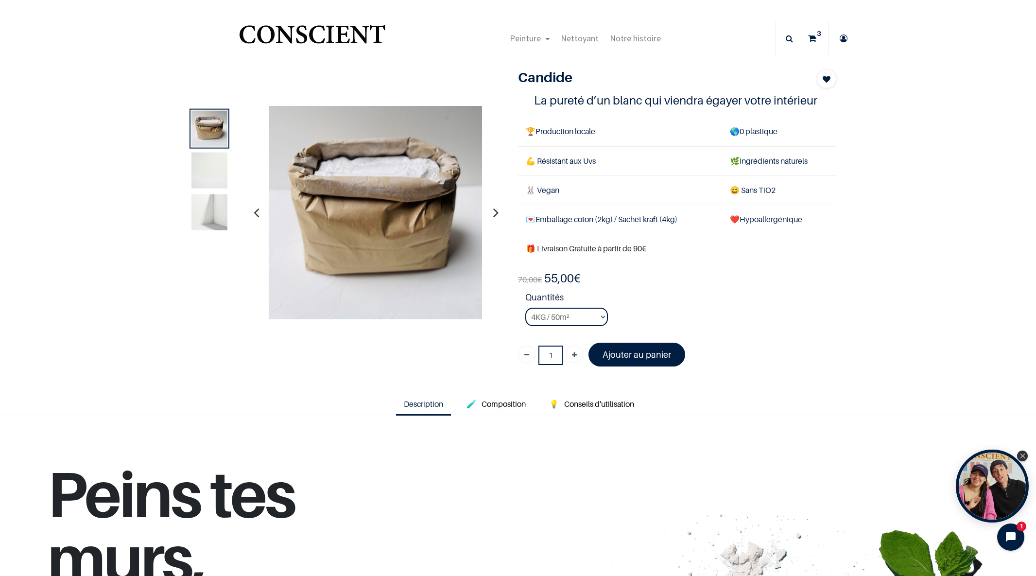
click at [821, 39] on link "3" at bounding box center [814, 38] width 27 height 34
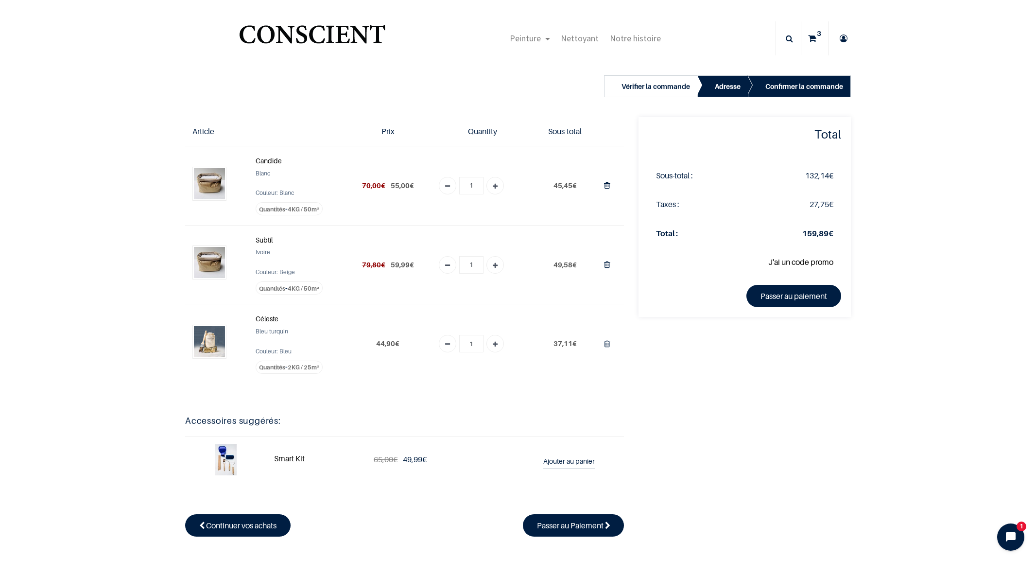
click at [612, 183] on td at bounding box center [610, 185] width 28 height 79
click at [606, 187] on icon "Supprimer du panier" at bounding box center [607, 185] width 6 height 13
type input "0"
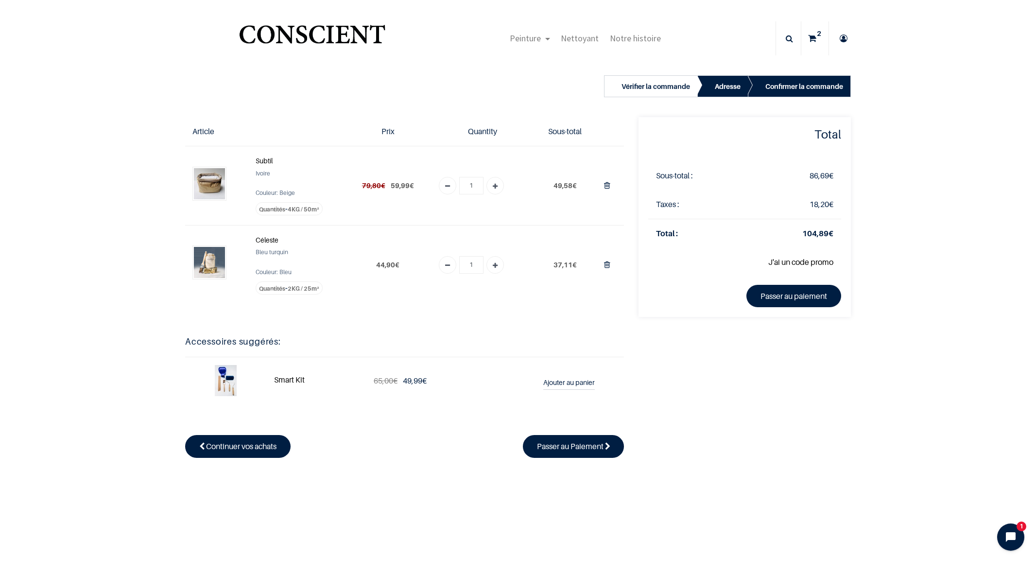
click at [606, 187] on icon "Supprimer du panier" at bounding box center [607, 185] width 6 height 13
type input "0"
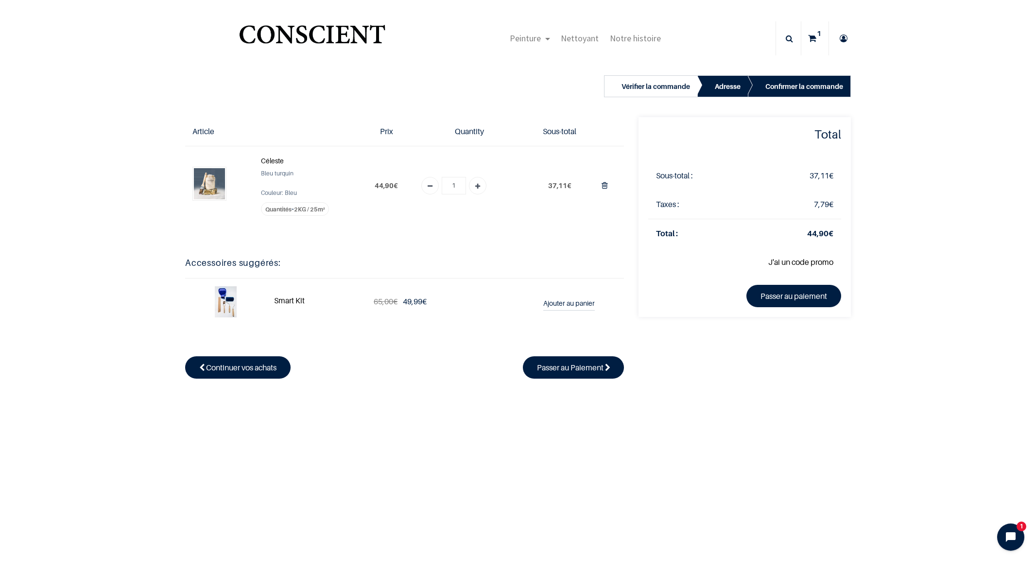
click at [606, 187] on icon "Supprimer du panier" at bounding box center [605, 185] width 6 height 13
type input "0"
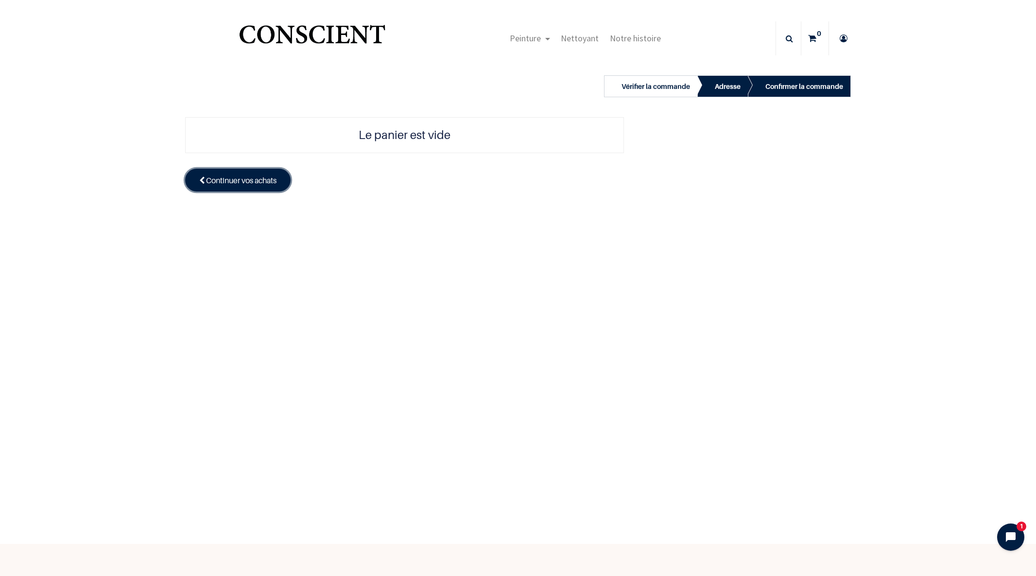
click at [256, 184] on span "Continuer vos achats" at bounding box center [241, 180] width 70 height 10
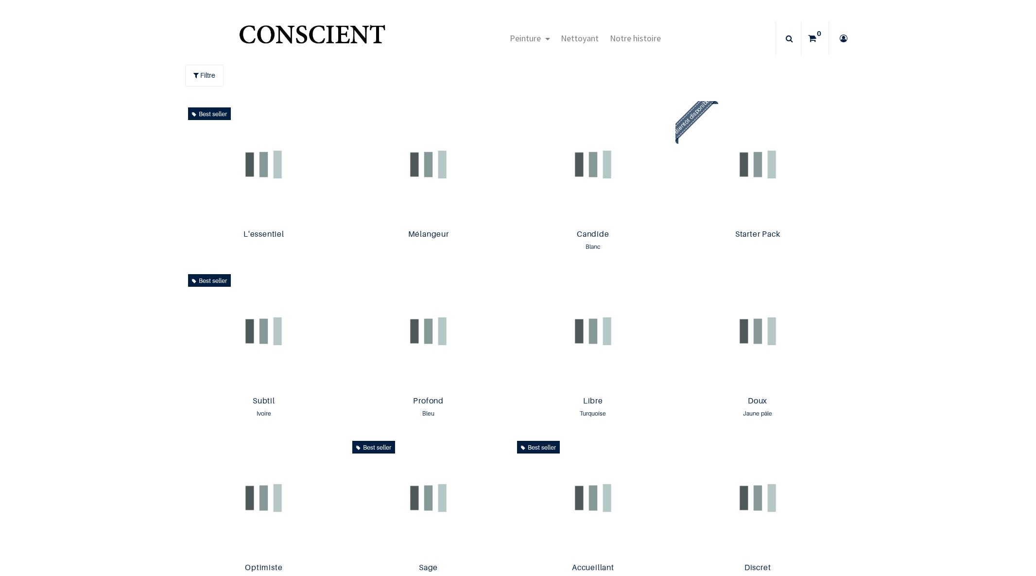
scroll to position [0, 0]
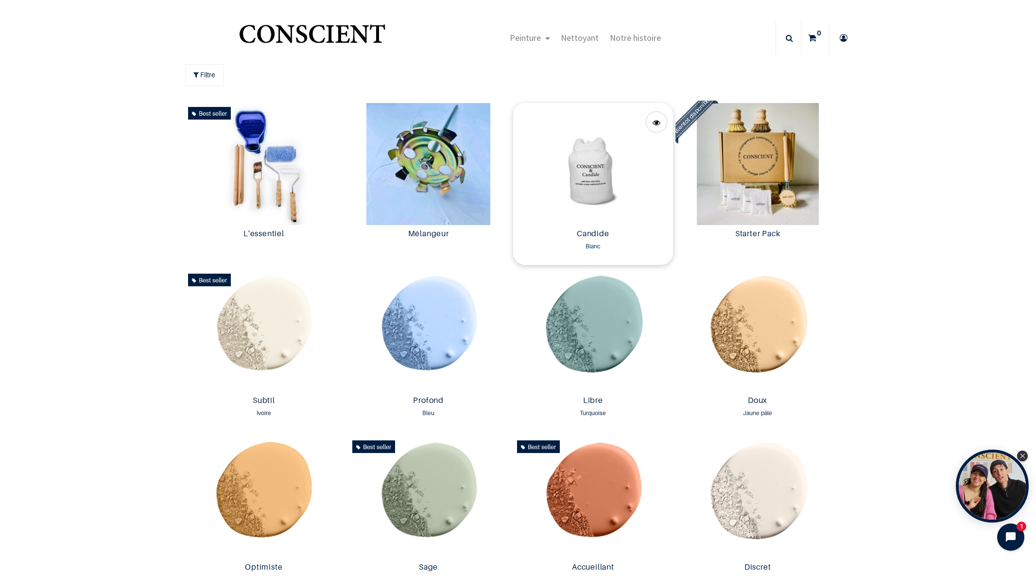
click at [587, 188] on img at bounding box center [593, 164] width 160 height 122
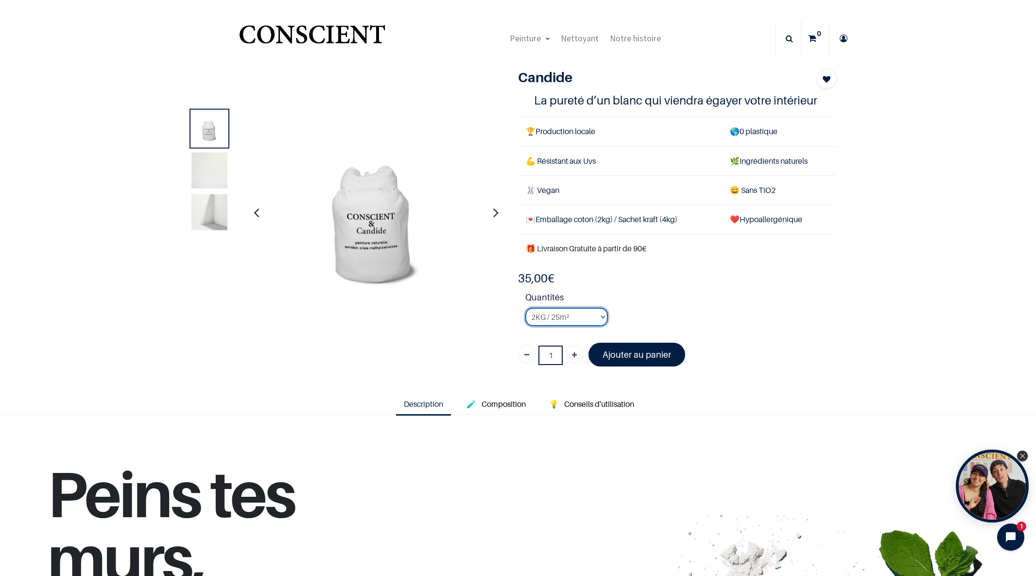
click at [602, 314] on select "2KG / 25m² 4KG / 50m² 8KG / 100m² Testeur" at bounding box center [566, 317] width 83 height 18
select select "2"
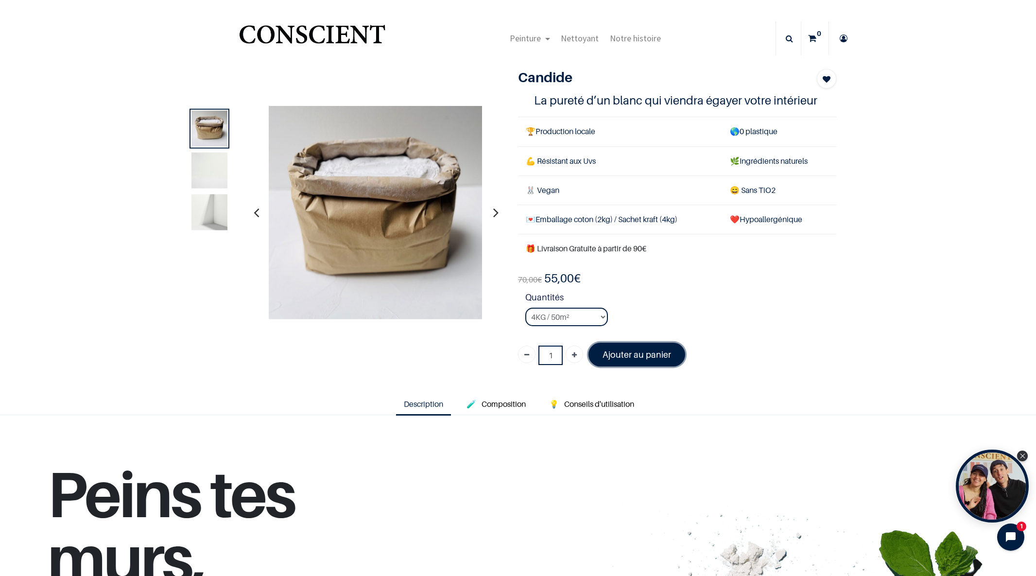
click at [639, 357] on font "Ajouter au panier" at bounding box center [637, 354] width 69 height 10
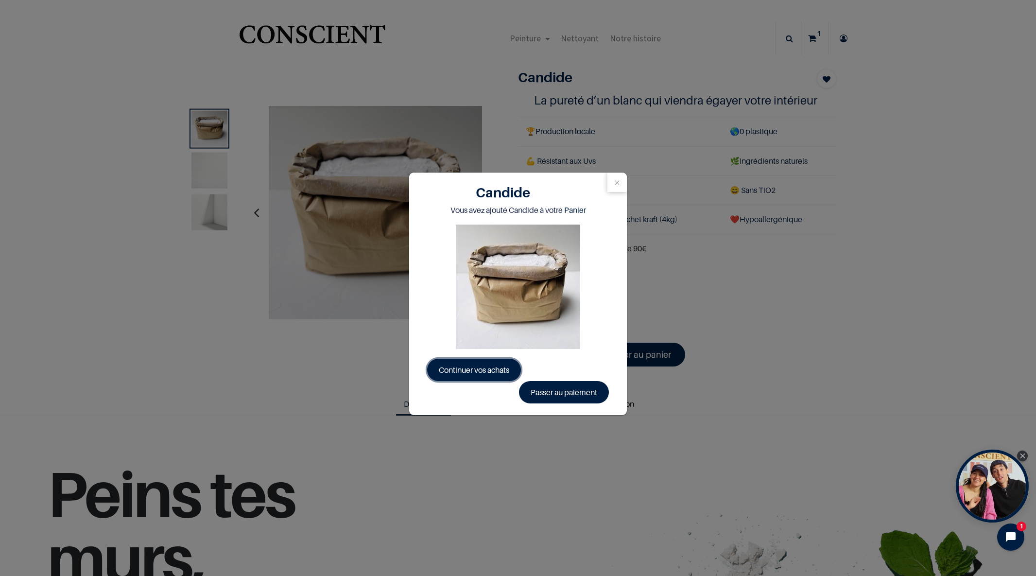
click at [479, 368] on span "Continuer vos achats" at bounding box center [474, 370] width 70 height 10
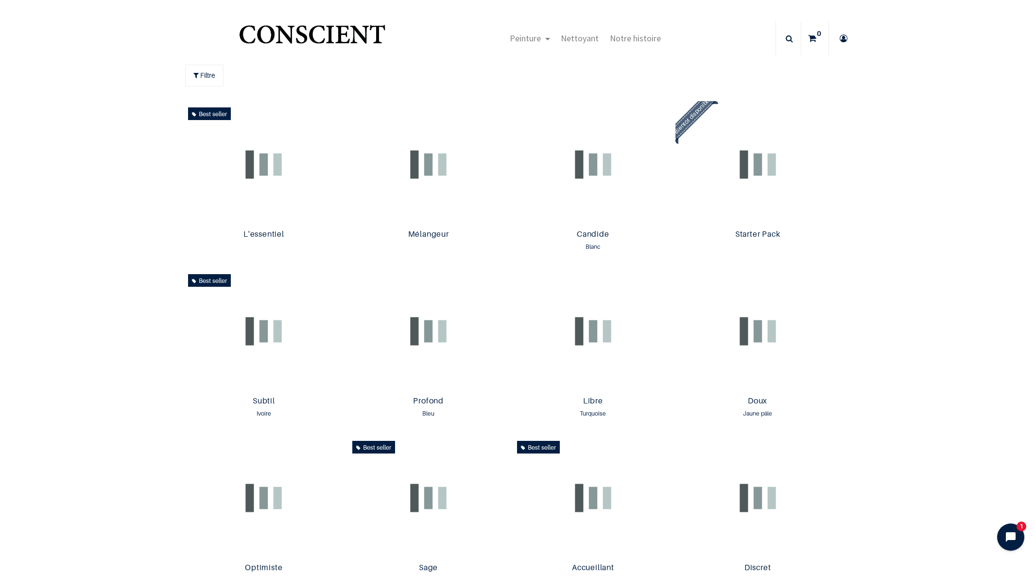
scroll to position [0, 0]
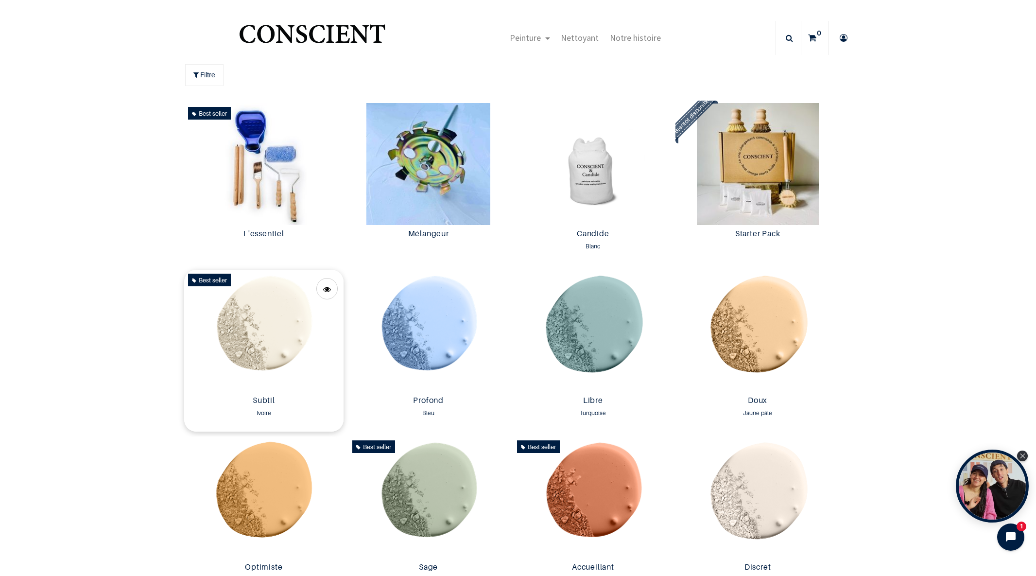
click at [264, 315] on img at bounding box center [264, 331] width 160 height 122
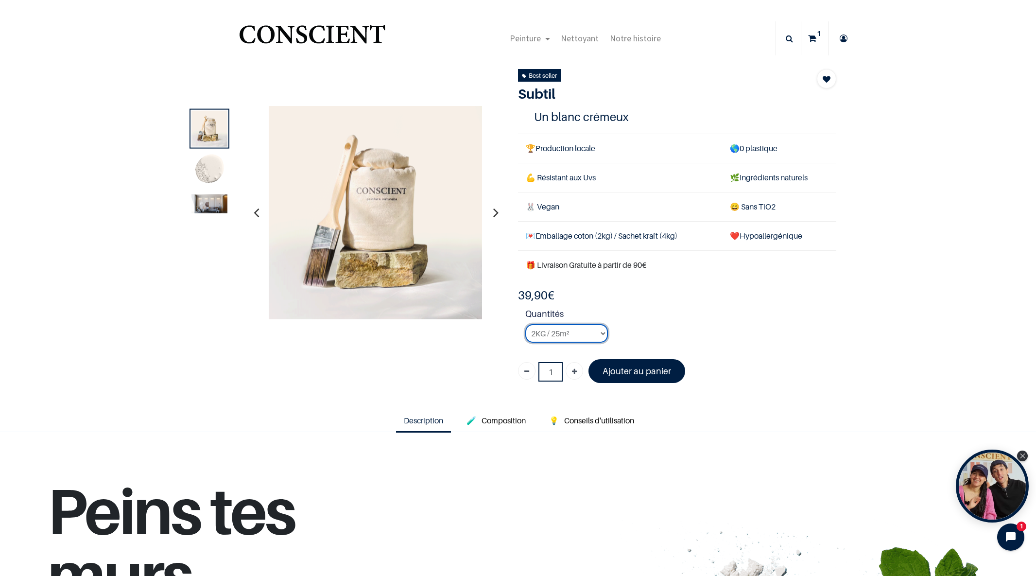
click at [601, 335] on select "2KG / 25m² 4KG / 50m² 8KG / 100m² Testeur" at bounding box center [566, 333] width 83 height 18
select select "126"
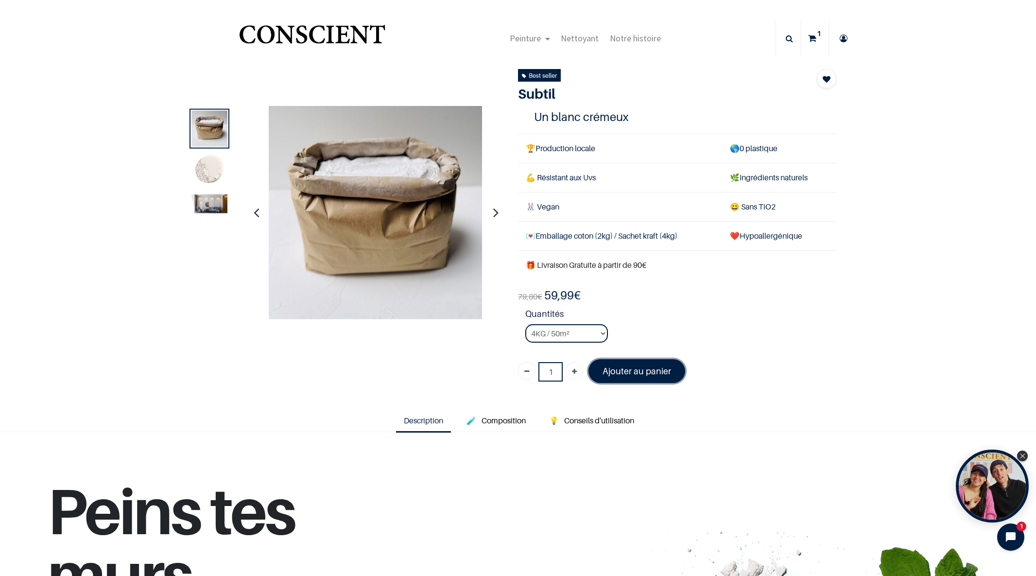
click at [648, 371] on font "Ajouter au panier" at bounding box center [637, 371] width 69 height 10
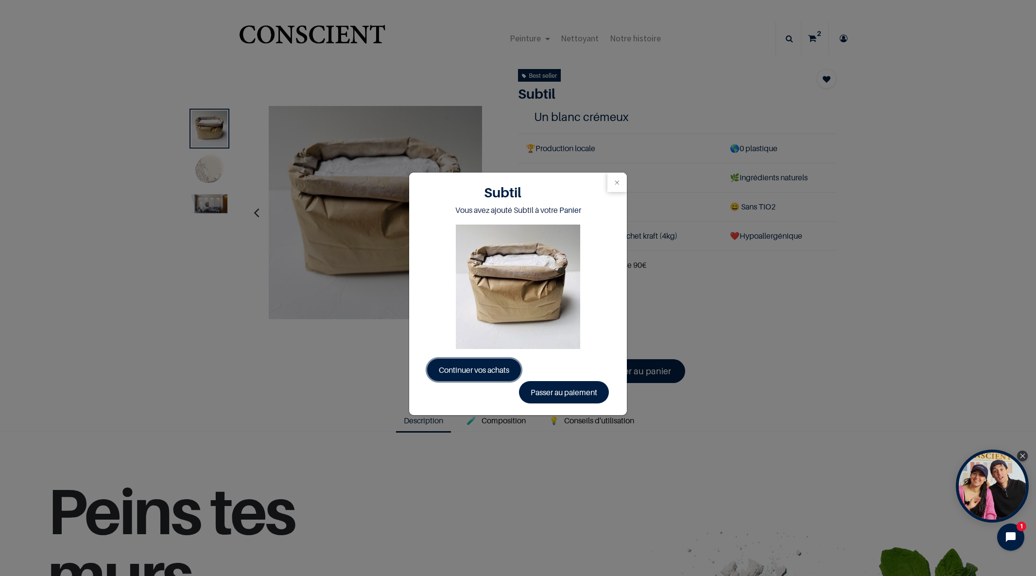
click at [485, 373] on span "Continuer vos achats" at bounding box center [474, 370] width 70 height 10
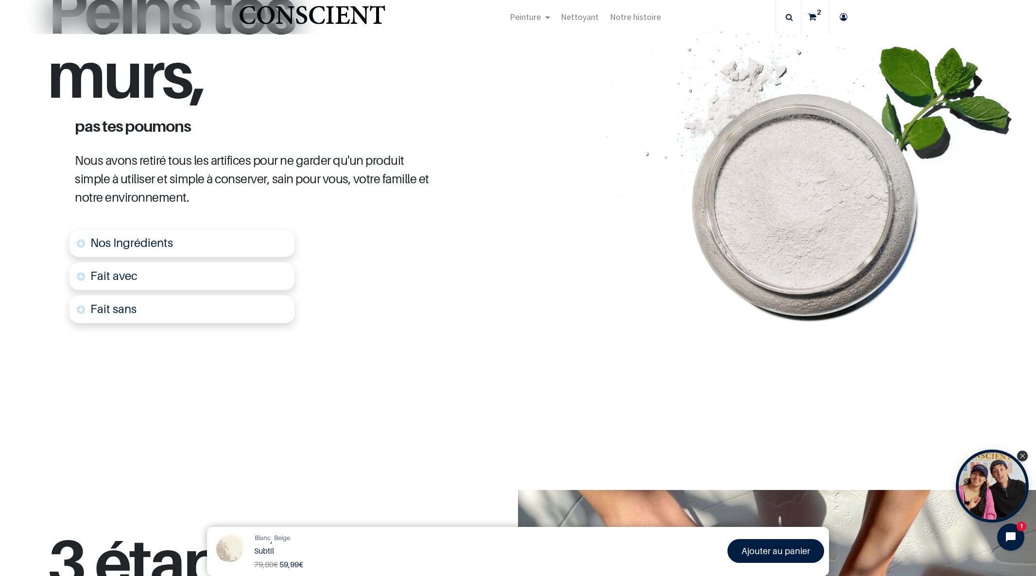
scroll to position [456, 0]
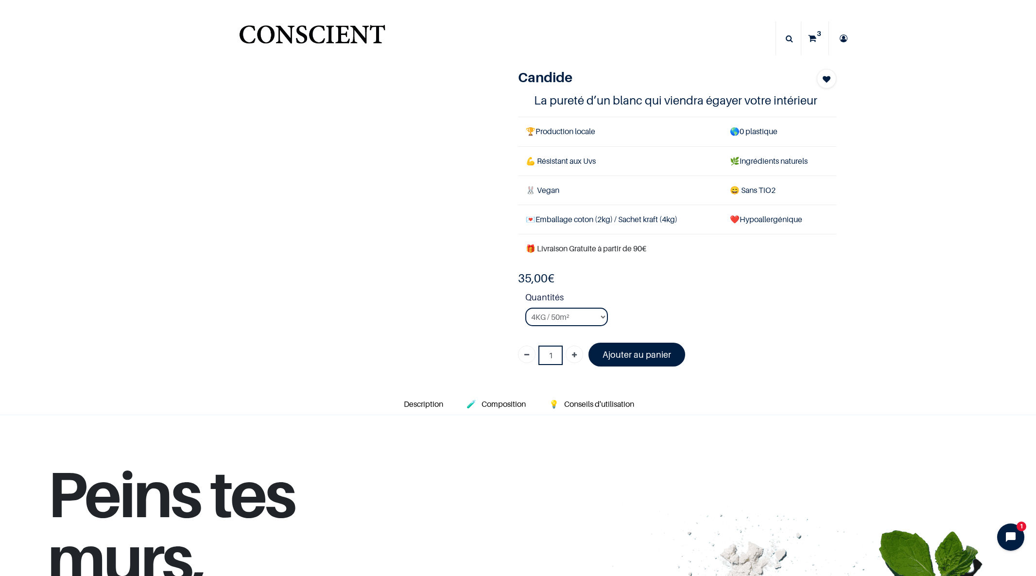
select select "2"
click at [312, 29] on img "Logo of Conscient" at bounding box center [312, 38] width 150 height 38
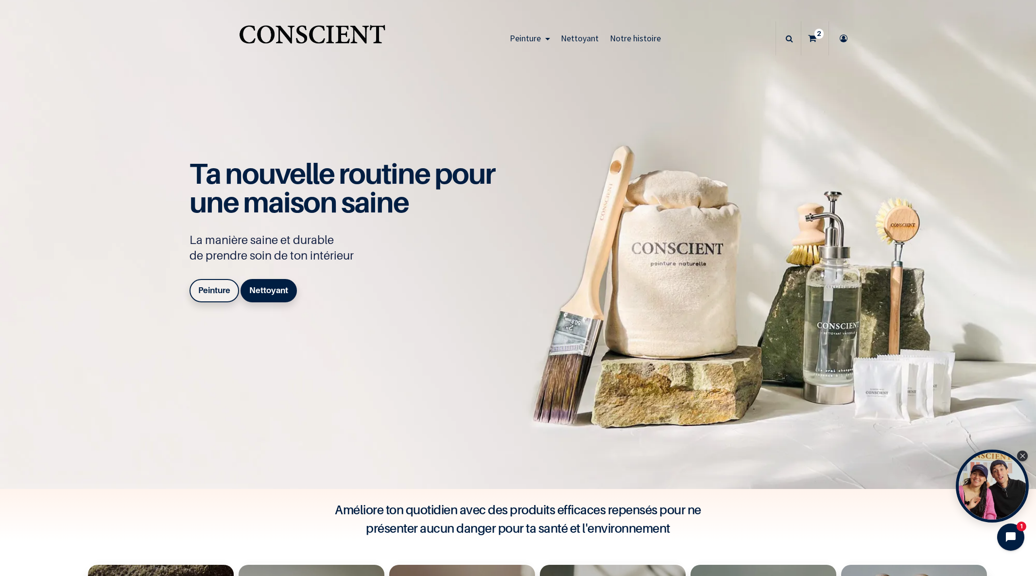
click at [202, 292] on b "Peinture" at bounding box center [214, 290] width 32 height 10
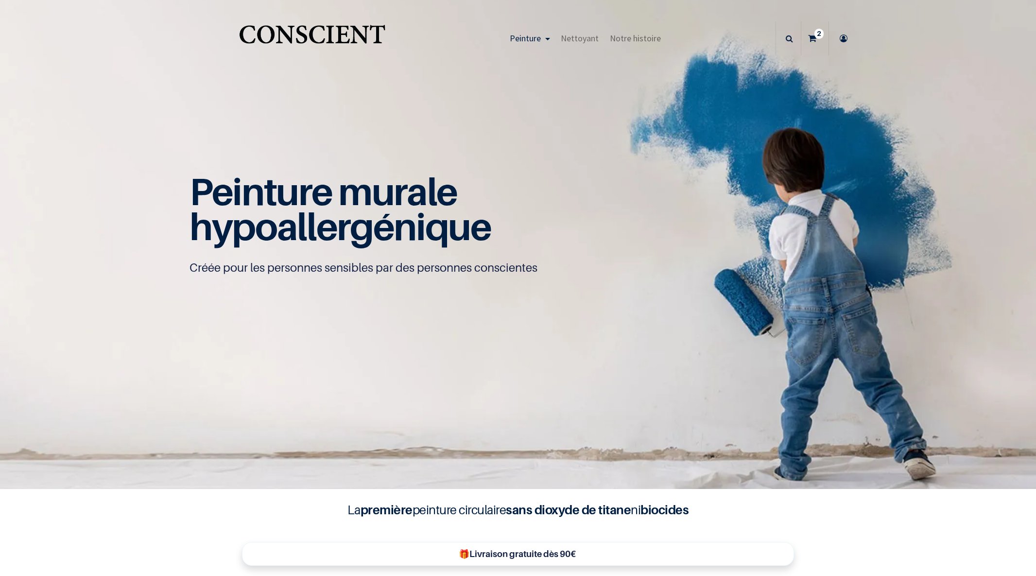
scroll to position [0, 0]
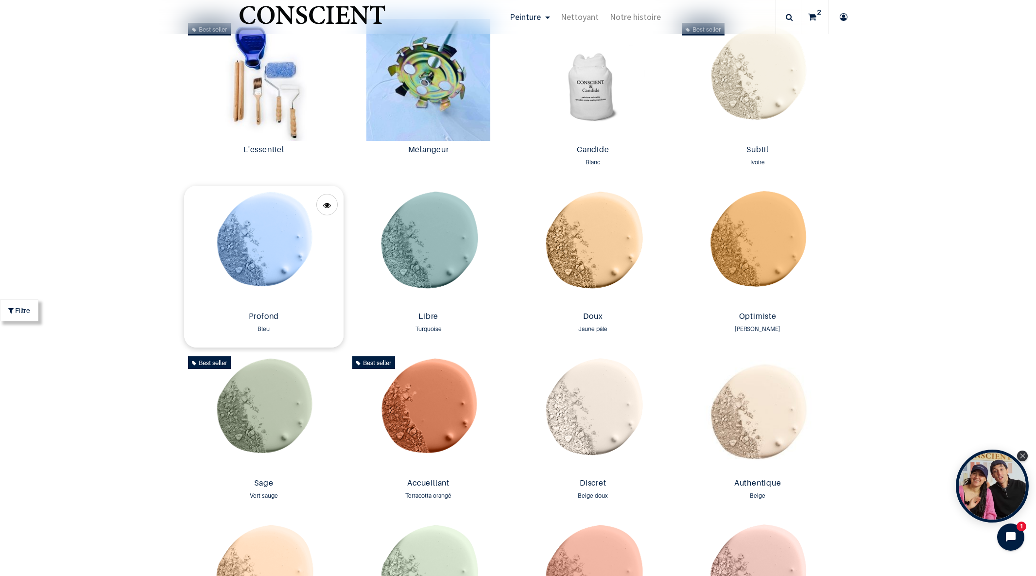
scroll to position [692, 0]
click at [422, 245] on img at bounding box center [428, 246] width 160 height 122
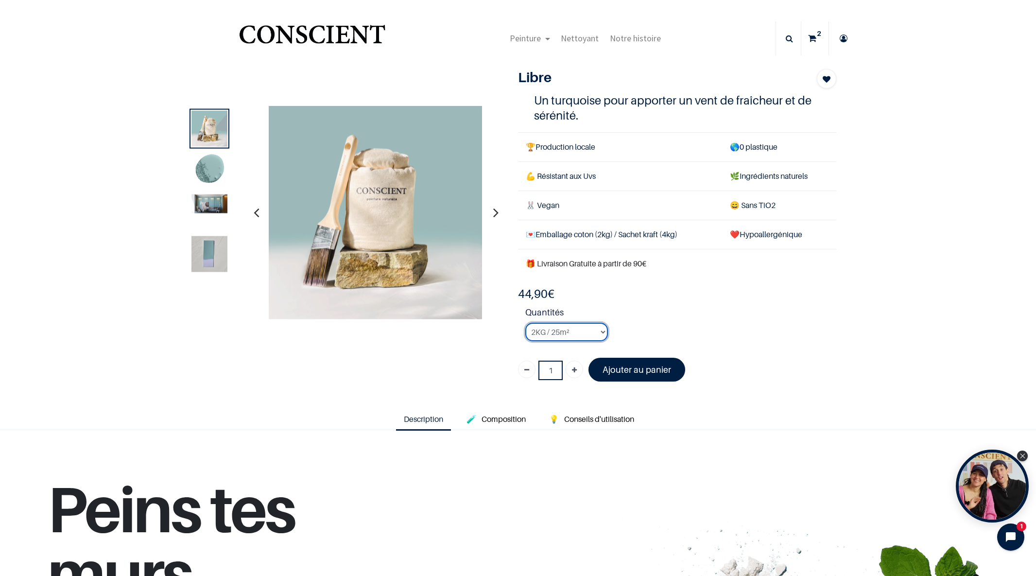
click at [602, 333] on select "2KG / 25m² 4KG / 50m² 8KG / 100m² Testeur" at bounding box center [566, 332] width 83 height 18
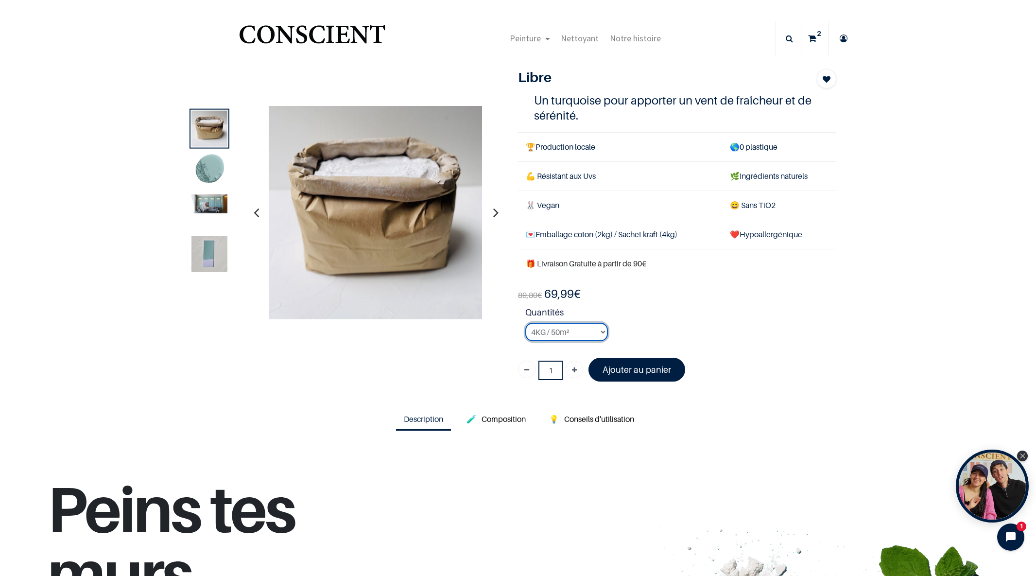
click at [603, 332] on select "2KG / 25m² 4KG / 50m² 8KG / 100m² Testeur" at bounding box center [566, 332] width 83 height 18
select select "13"
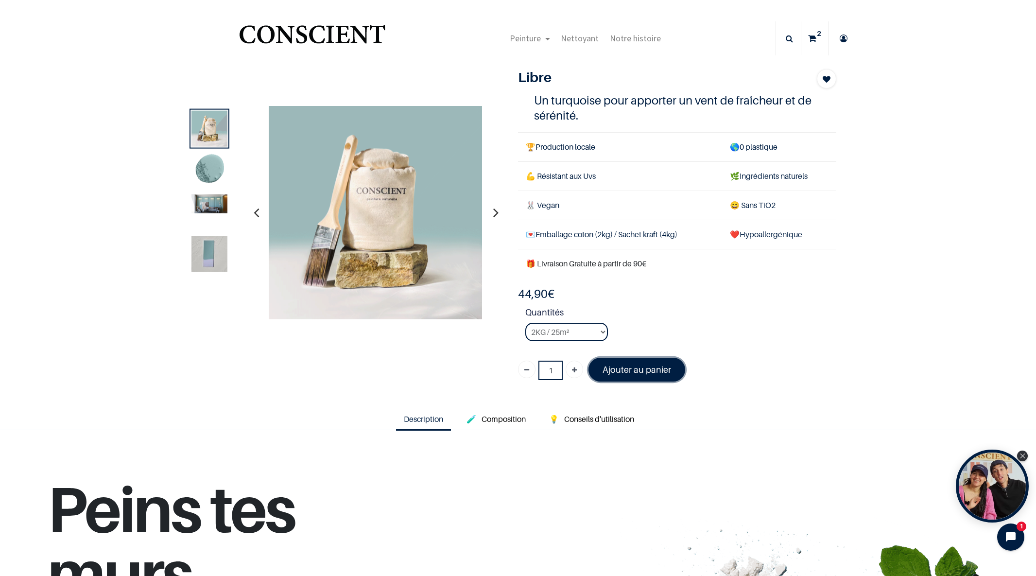
click at [643, 370] on font "Ajouter au panier" at bounding box center [637, 369] width 69 height 10
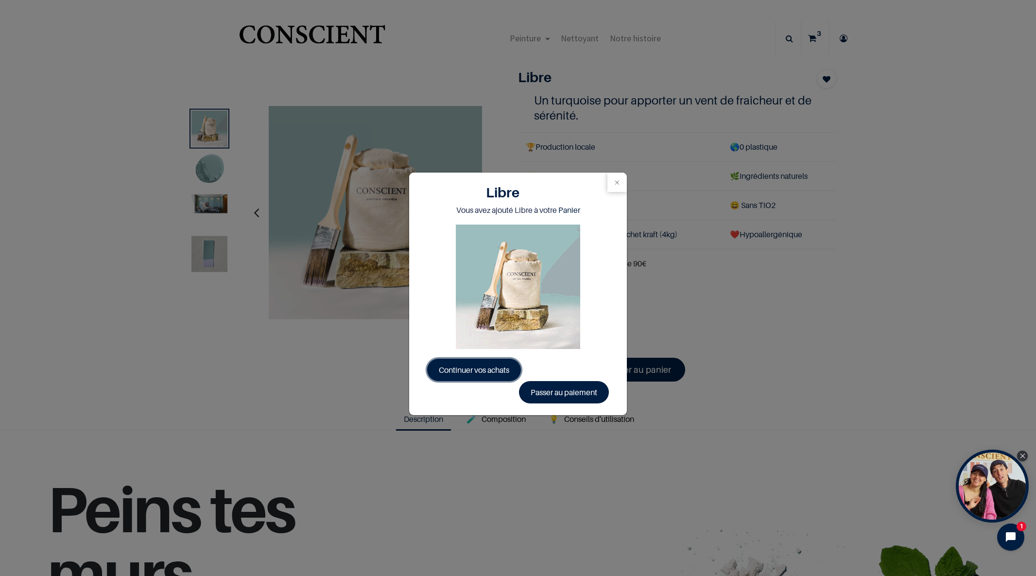
click at [467, 374] on span "Continuer vos achats" at bounding box center [474, 370] width 70 height 10
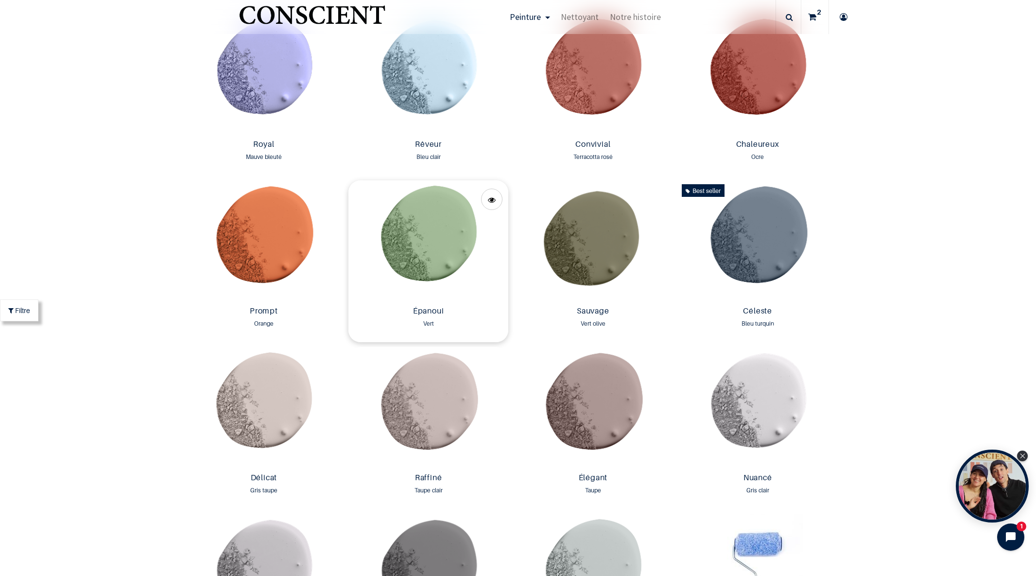
scroll to position [1365, 0]
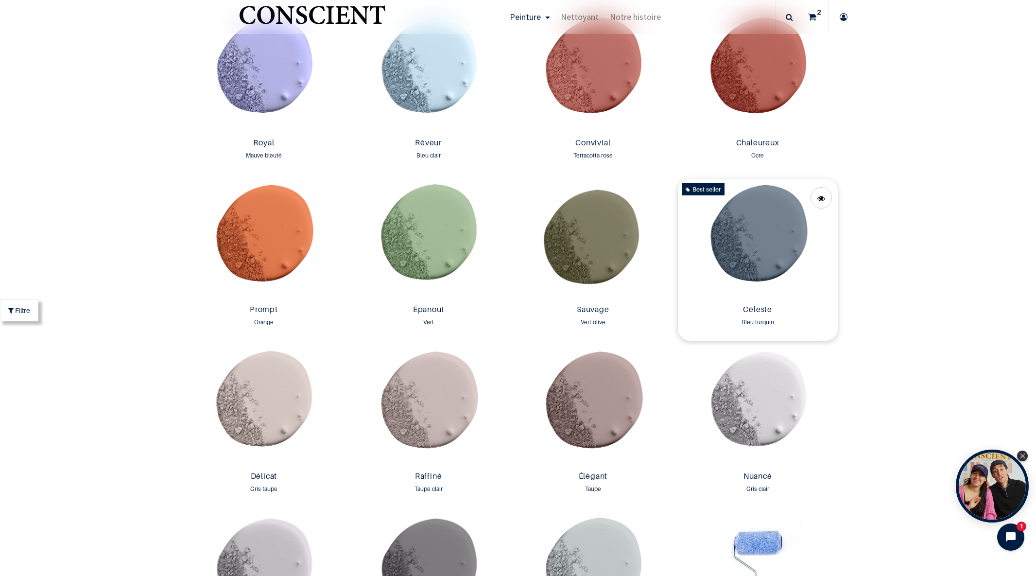
click at [756, 233] on img at bounding box center [758, 240] width 160 height 122
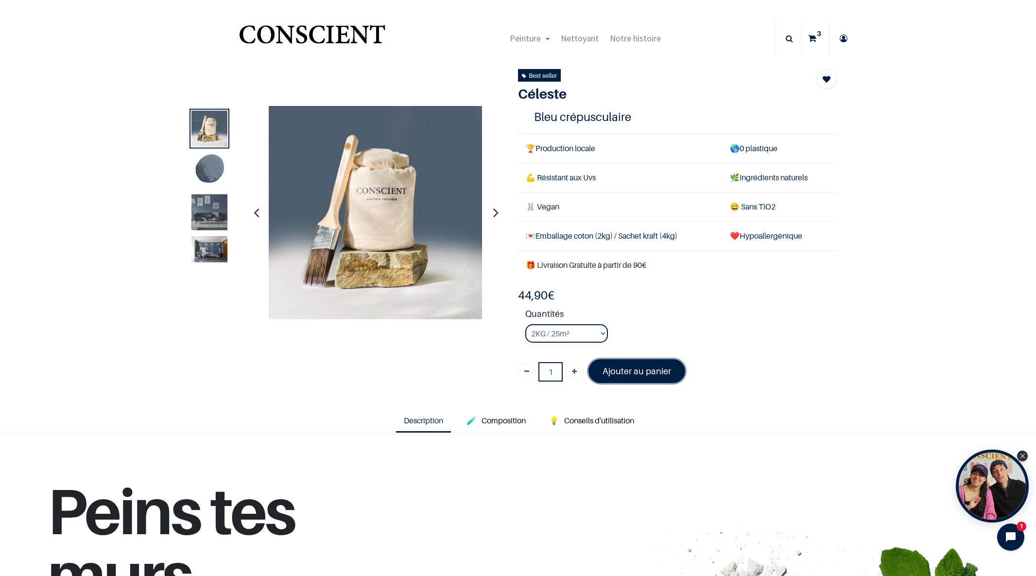
click at [618, 374] on font "Ajouter au panier" at bounding box center [637, 371] width 69 height 10
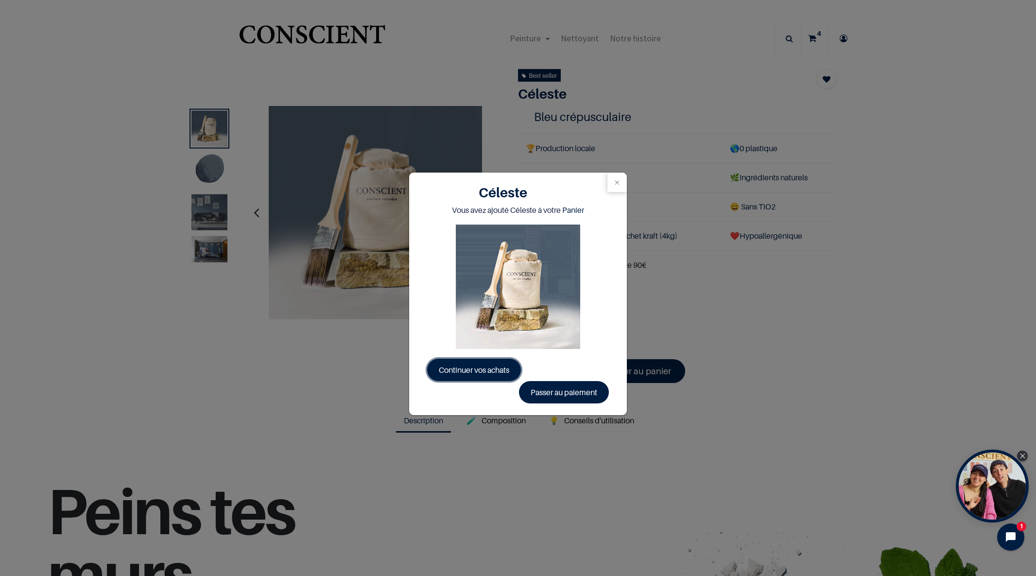
click at [499, 368] on span "Continuer vos achats" at bounding box center [474, 370] width 70 height 10
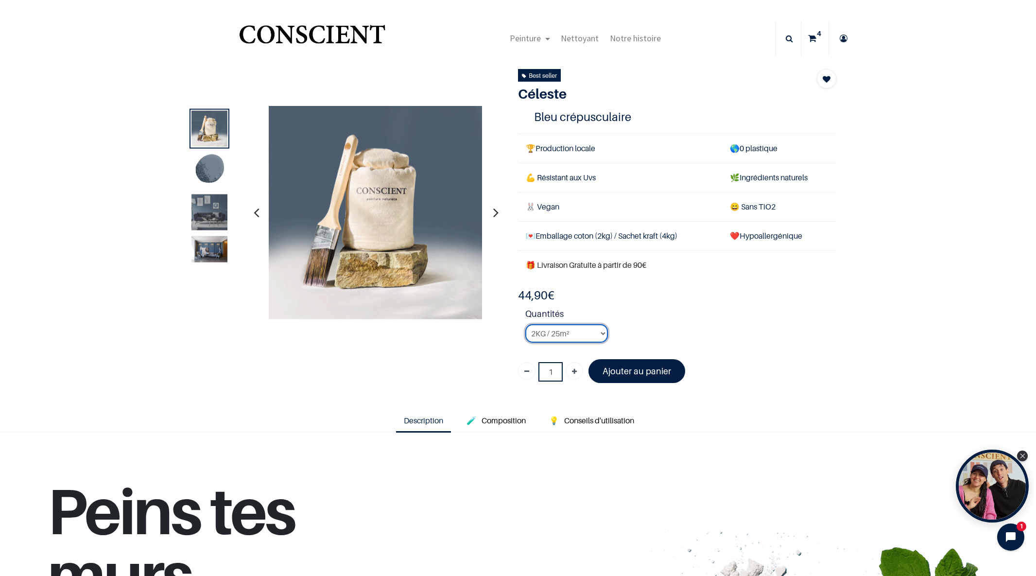
click at [605, 333] on select "2KG / 25m² 4KG / 50m² 8KG / 100m² Testeur" at bounding box center [566, 333] width 83 height 18
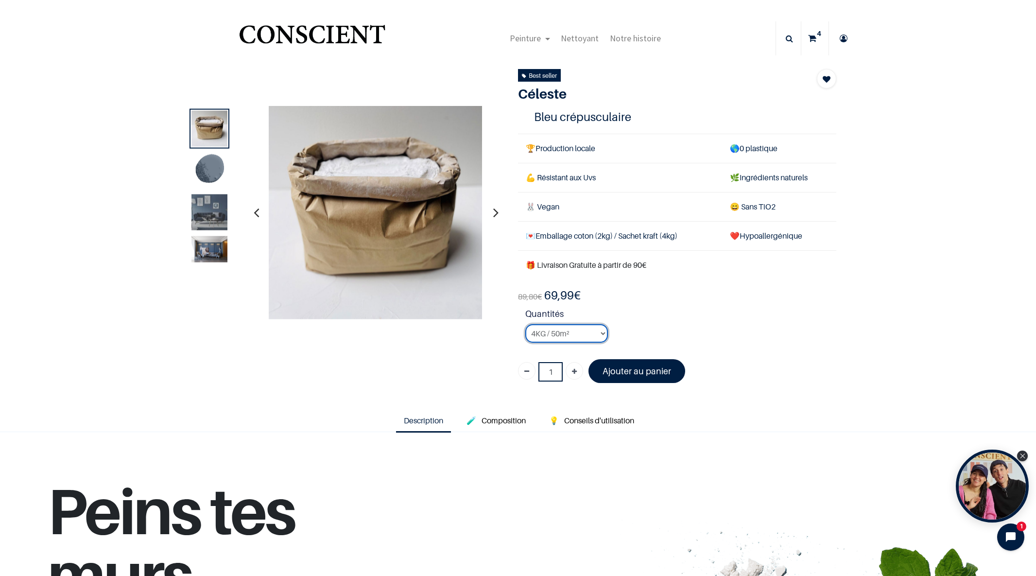
click at [600, 333] on select "2KG / 25m² 4KG / 50m² 8KG / 100m² Testeur" at bounding box center [566, 333] width 83 height 18
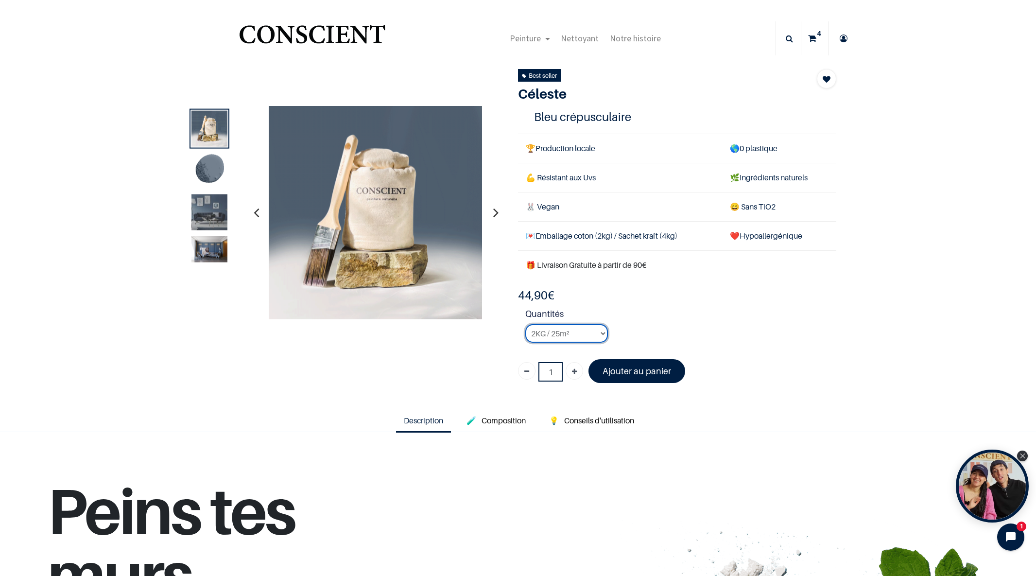
click at [600, 332] on select "2KG / 25m² 4KG / 50m² 8KG / 100m² Testeur" at bounding box center [566, 333] width 83 height 18
select select "118"
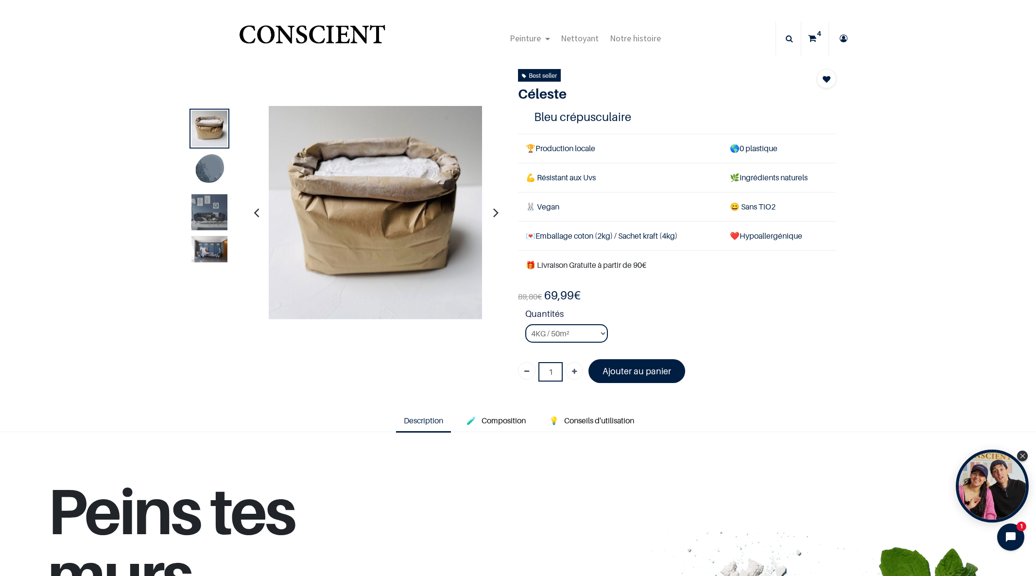
click at [816, 36] on sup "4" at bounding box center [818, 34] width 9 height 10
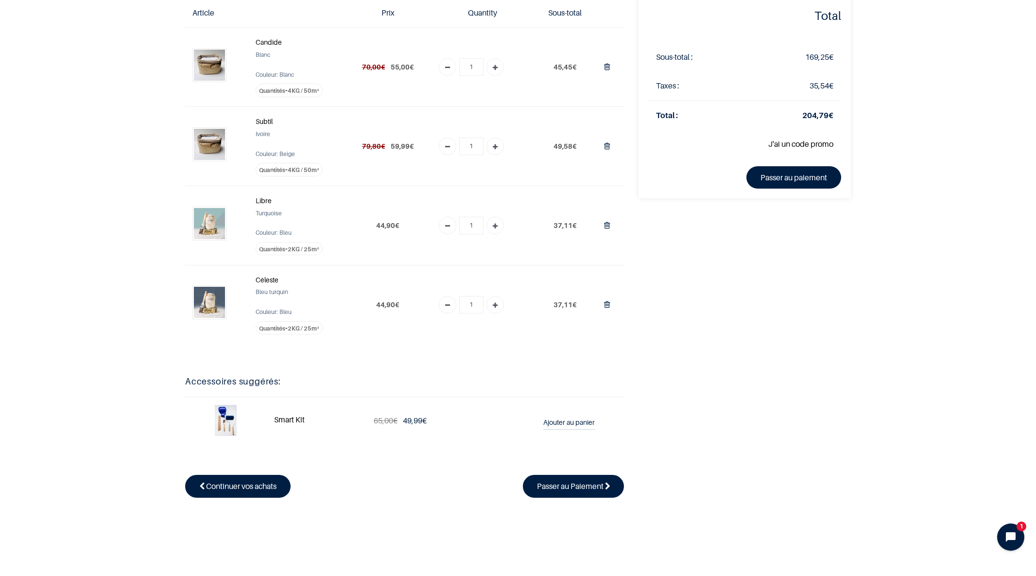
scroll to position [73, 0]
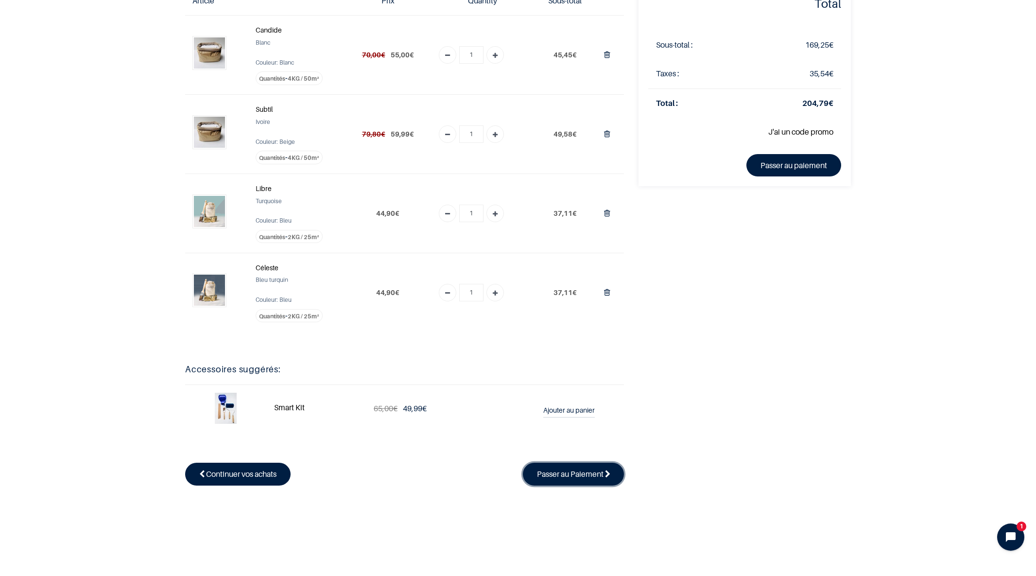
click at [576, 475] on span "Passer au Paiement" at bounding box center [570, 474] width 67 height 10
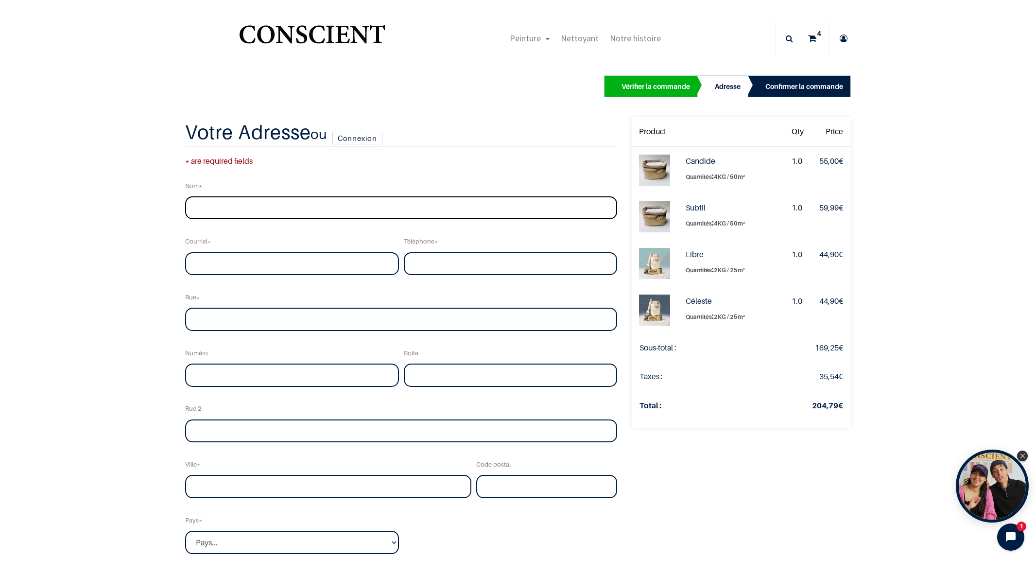
click at [230, 211] on input "text" at bounding box center [401, 207] width 432 height 23
click at [195, 209] on input "GOEMINNE" at bounding box center [401, 207] width 432 height 23
click at [282, 211] on input "[PERSON_NAME]" at bounding box center [401, 207] width 432 height 23
type input "[PERSON_NAME]"
click at [205, 264] on input "email" at bounding box center [292, 263] width 214 height 23
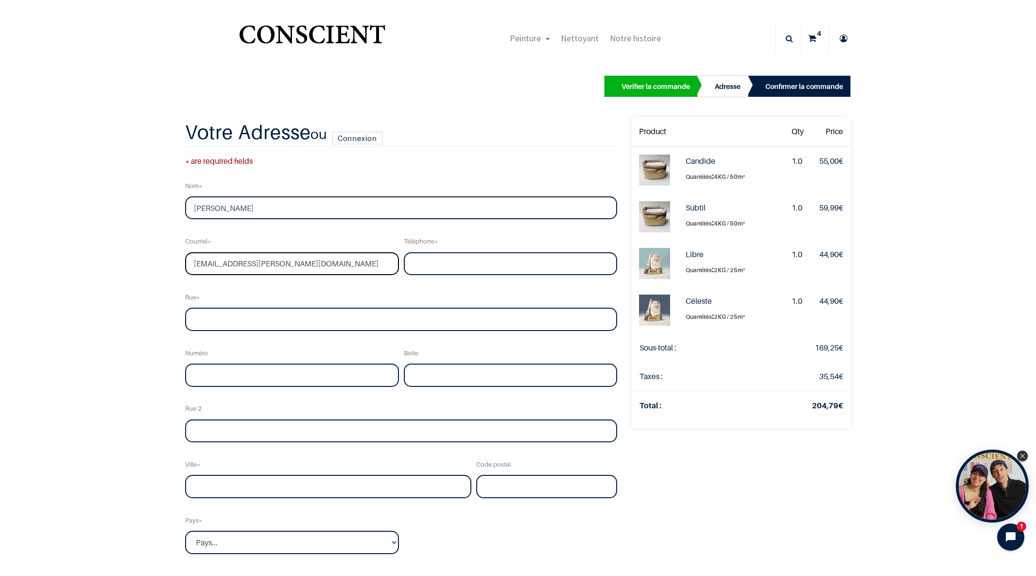
type input "[EMAIL_ADDRESS][PERSON_NAME][DOMAIN_NAME]"
click at [437, 270] on input "tel" at bounding box center [511, 263] width 214 height 23
type input "0497516534"
click at [255, 325] on input "text" at bounding box center [401, 319] width 432 height 23
type input "Gladiolenlaan"
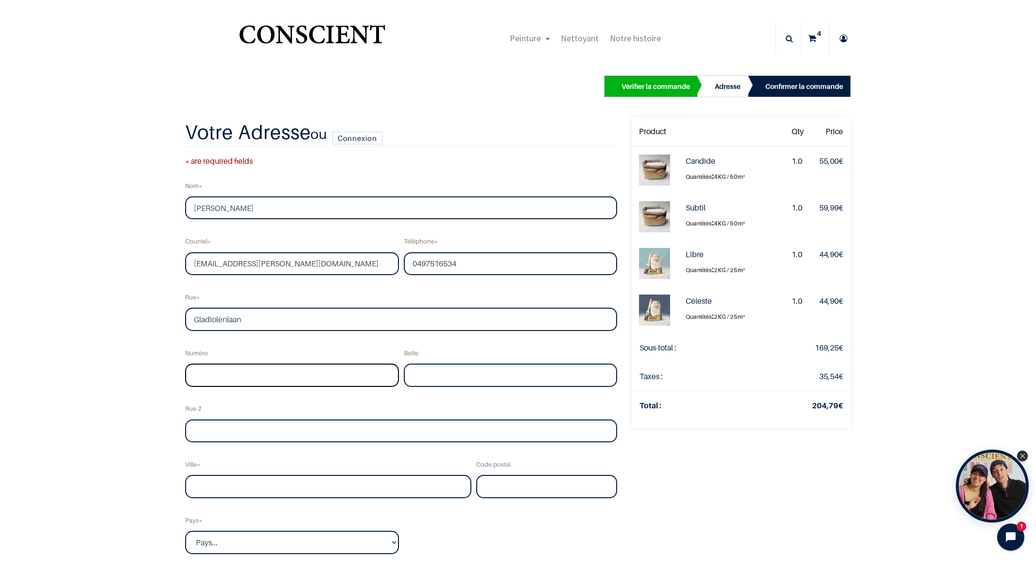
type input "6"
type input "Hoeilaart (BE)"
type input "1560"
type input "Gladiolenlaan"
click at [196, 375] on input "6" at bounding box center [292, 375] width 214 height 23
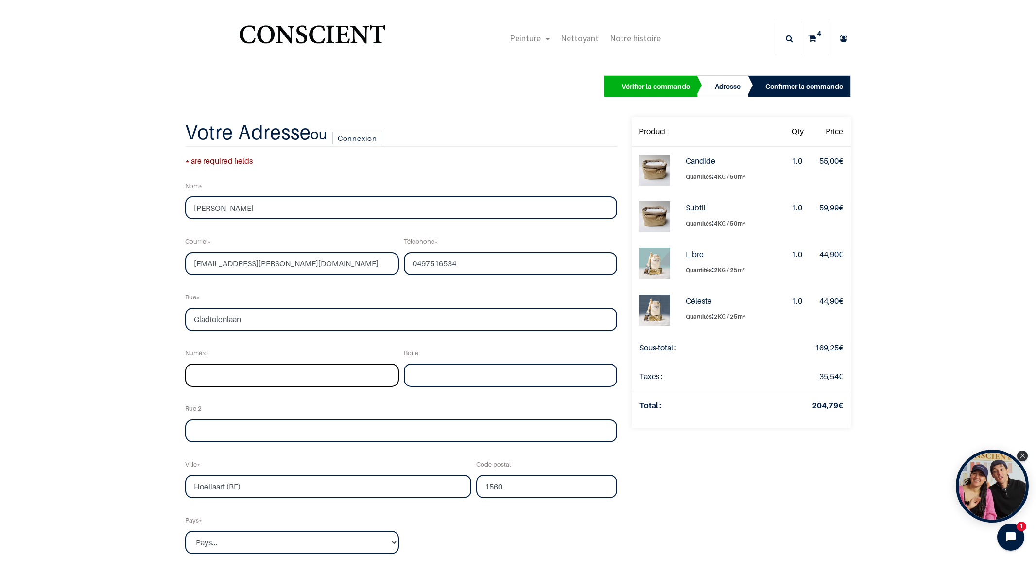
type input "6"
click at [243, 488] on input "Hoeilaart (BE)" at bounding box center [328, 486] width 286 height 23
type input "Hoeilaart (BE)"
click at [499, 488] on input "1560" at bounding box center [546, 486] width 141 height 23
type input "1560"
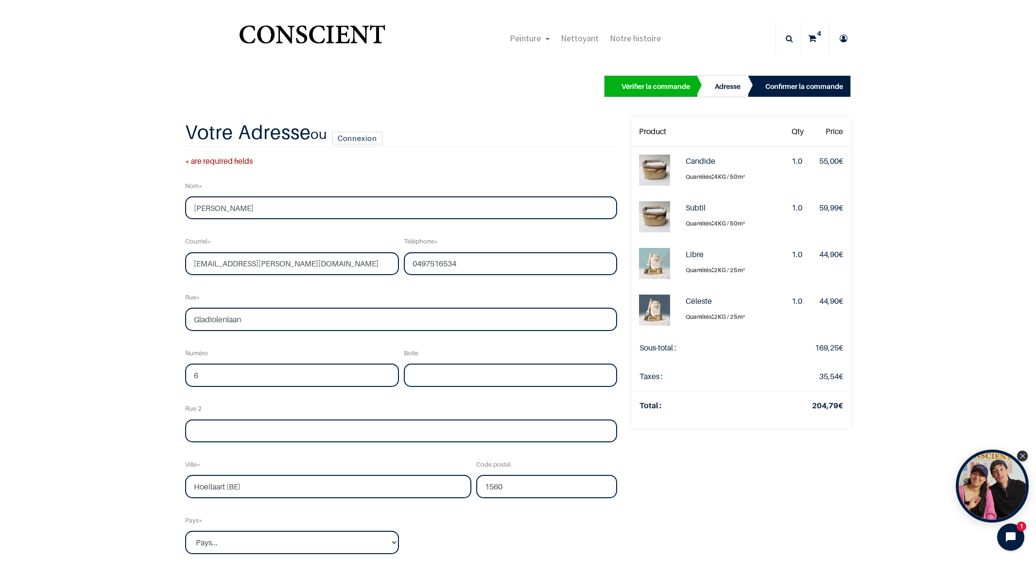
click at [300, 520] on div "Pays Pays... Afghanistan Afrique du sud Albanie" at bounding box center [292, 532] width 219 height 44
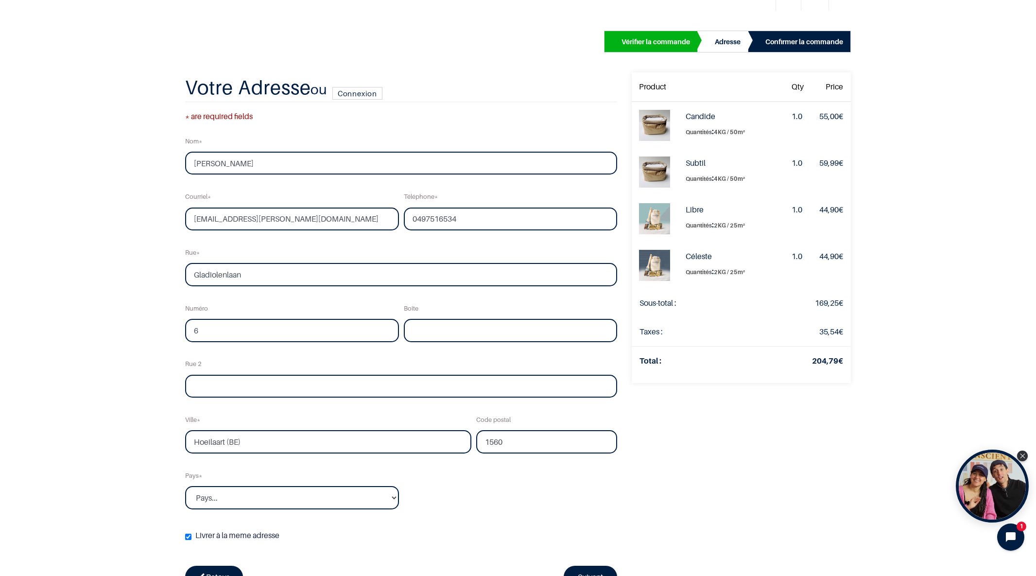
scroll to position [56, 0]
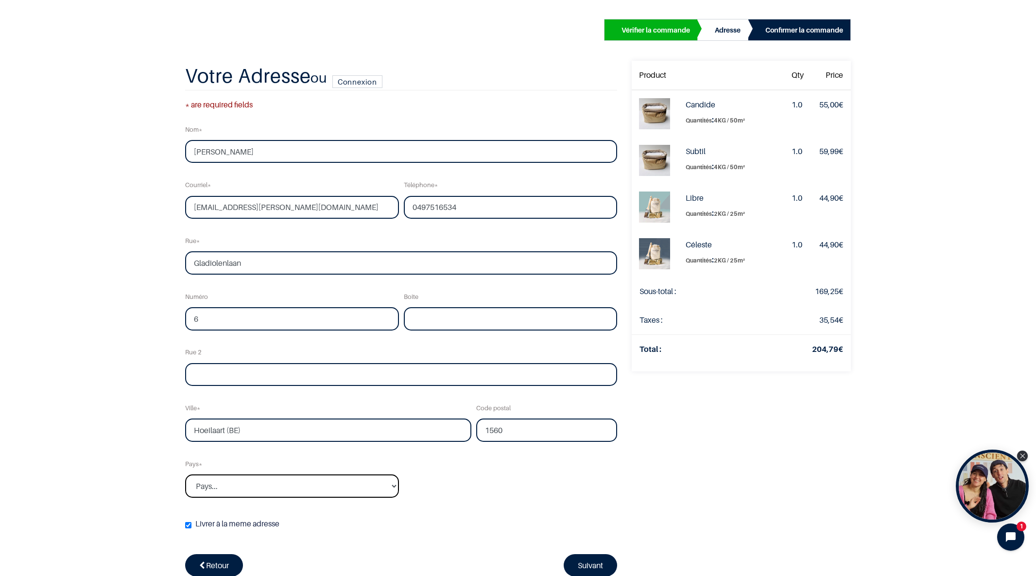
click at [392, 487] on select "Pays... Afghanistan Afrique du sud Albanie Algérie" at bounding box center [292, 485] width 214 height 23
select select "20"
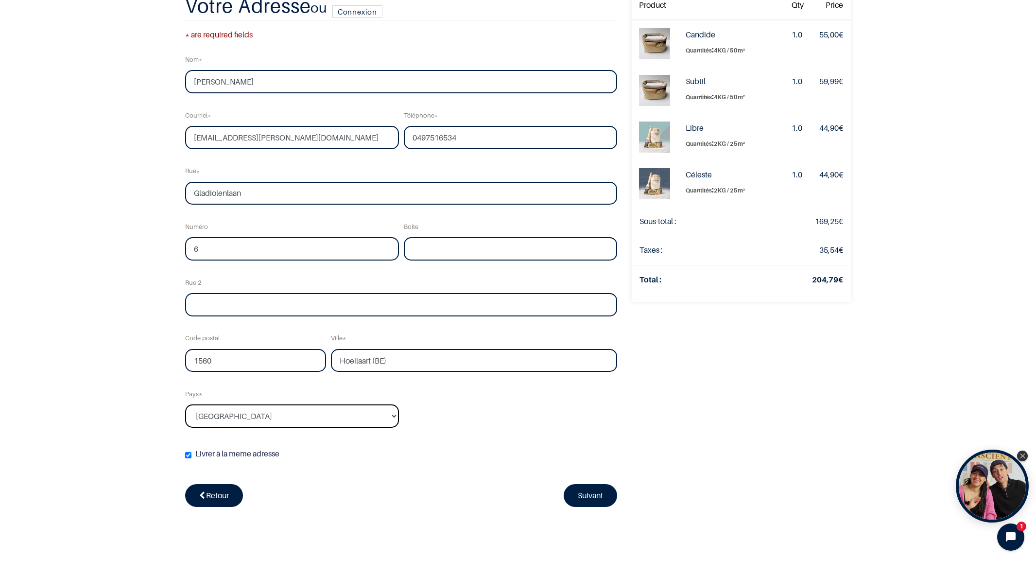
scroll to position [73, 0]
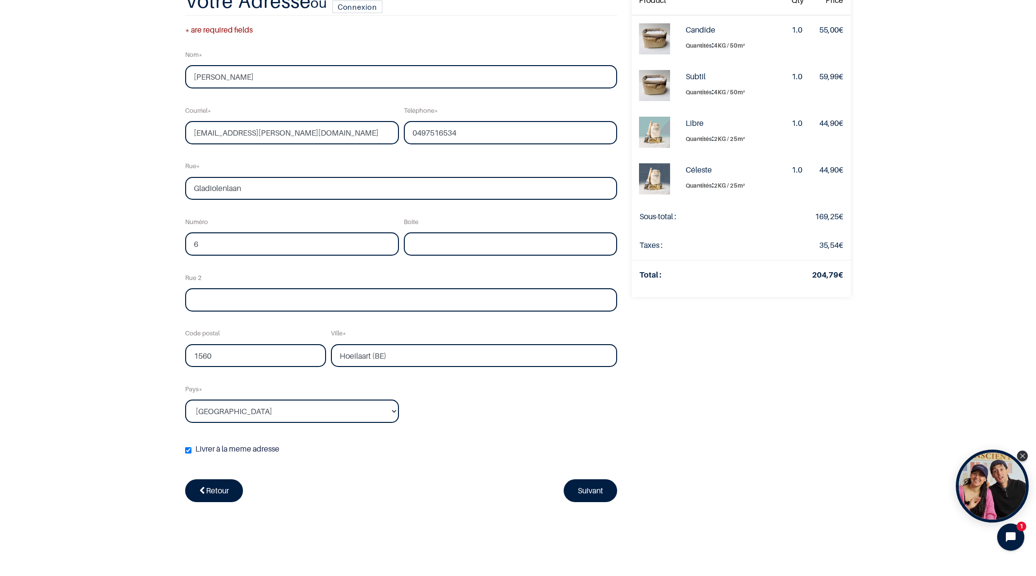
click at [189, 451] on input "Livrer à la meme adresse ( Votre adresse de livraison vous sera demandée plus t…" at bounding box center [188, 450] width 6 height 6
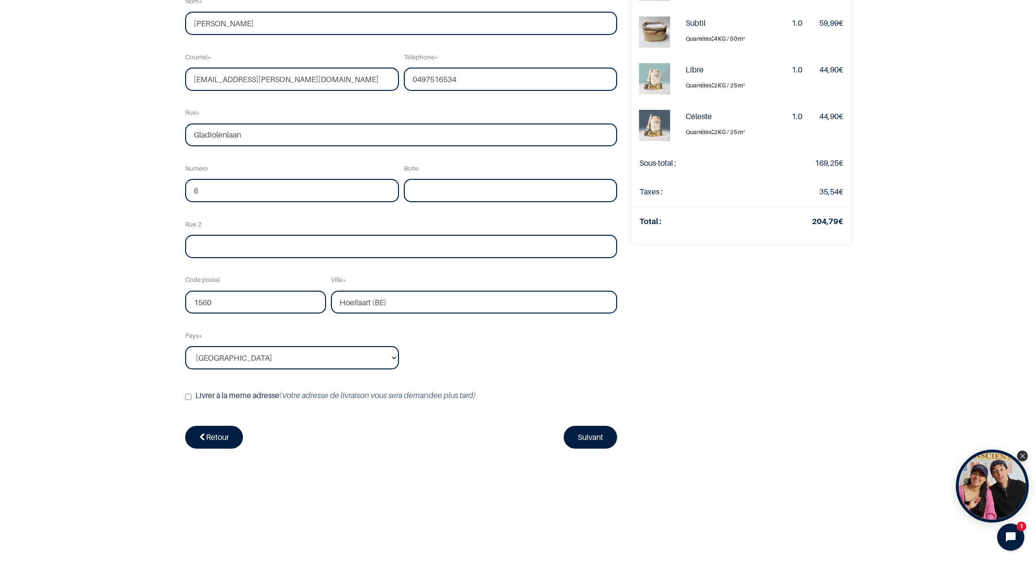
scroll to position [165, 0]
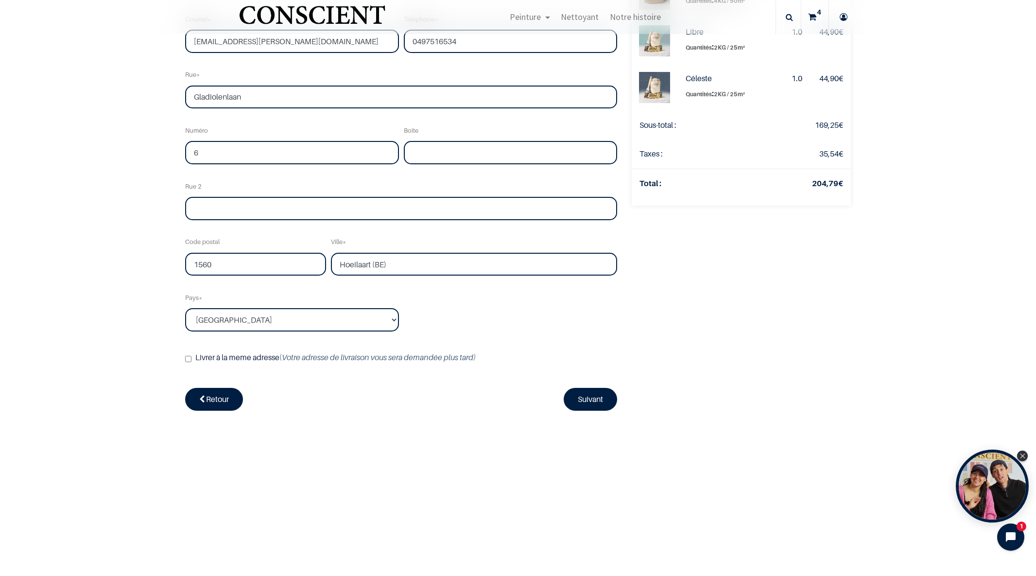
click at [188, 359] on input "Livrer à la meme adresse ( Votre adresse de livraison vous sera demandée plus t…" at bounding box center [188, 359] width 6 height 6
checkbox input "false"
click at [589, 405] on link "Suivant" at bounding box center [590, 399] width 53 height 22
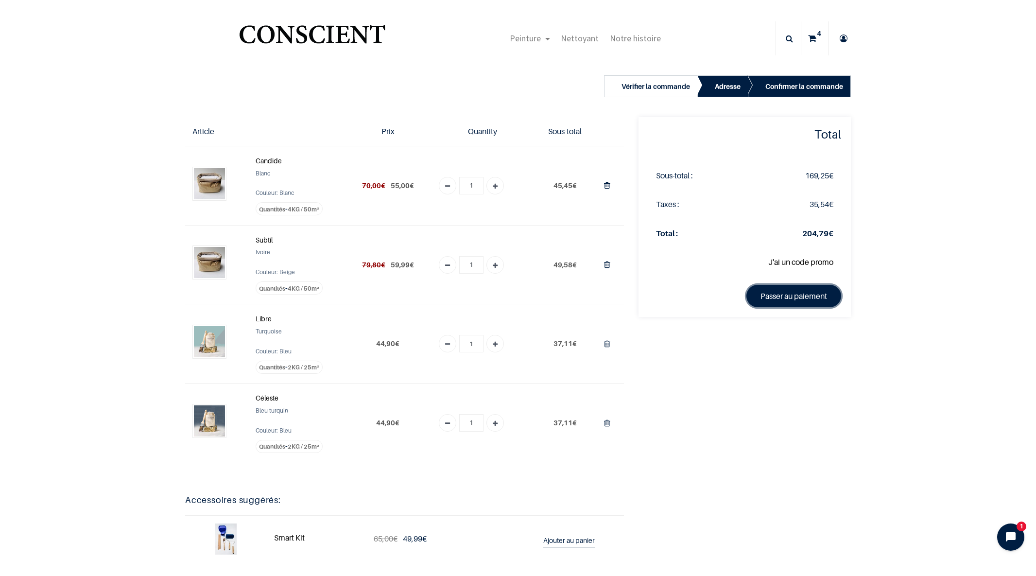
click at [788, 295] on link "Passer au paiement" at bounding box center [793, 296] width 95 height 22
